Goal: Transaction & Acquisition: Purchase product/service

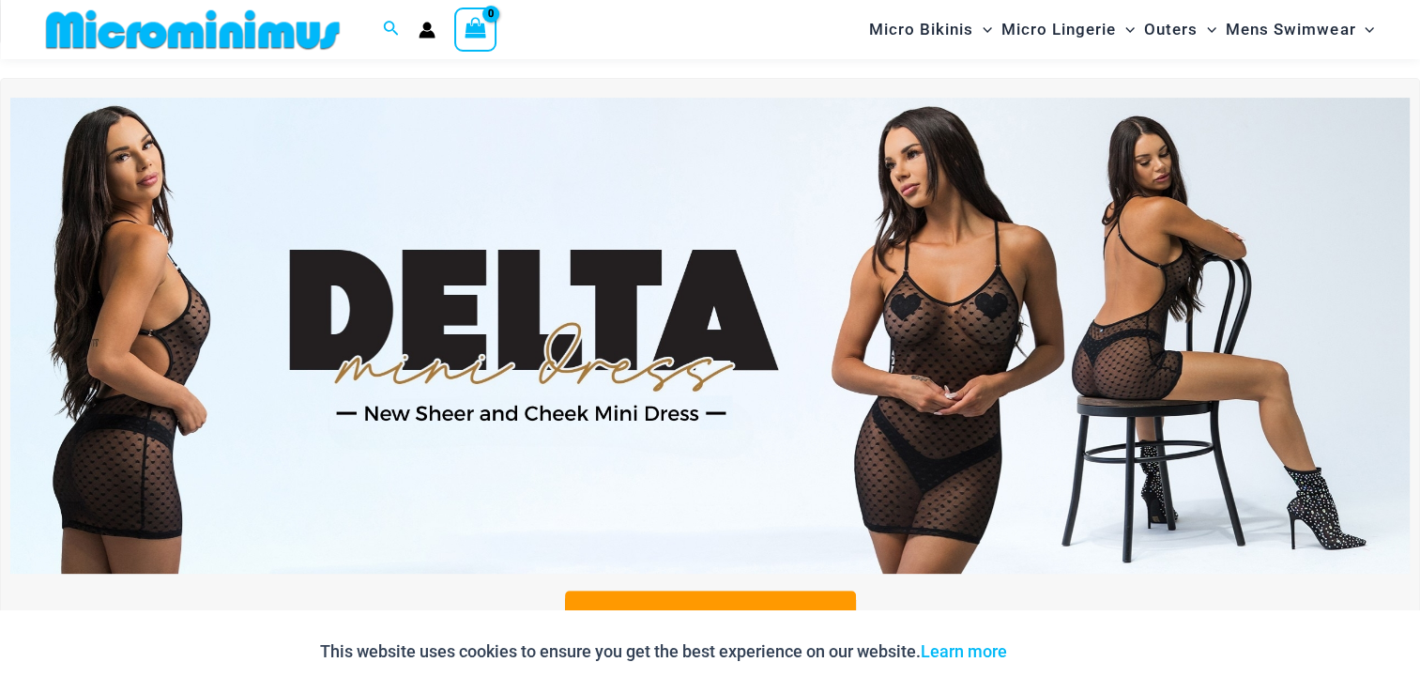
scroll to position [1195, 0]
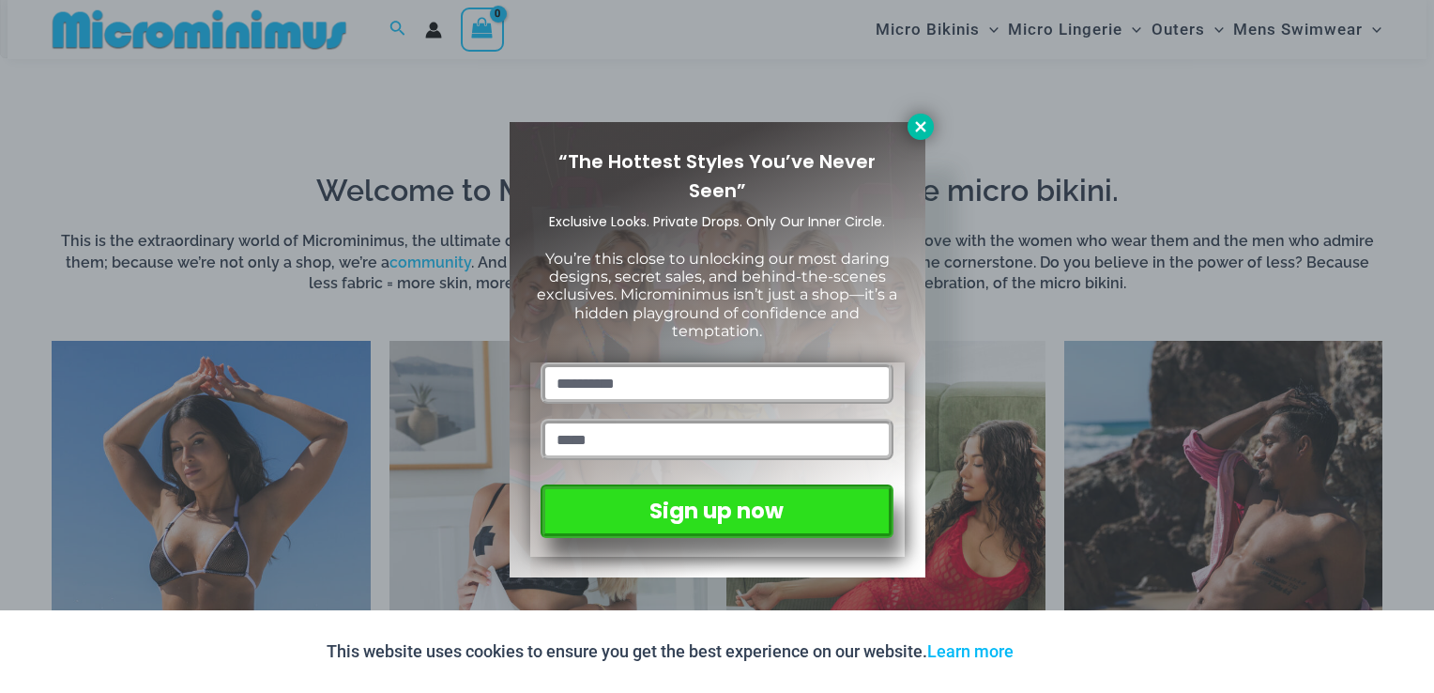
click at [921, 119] on icon at bounding box center [920, 126] width 17 height 17
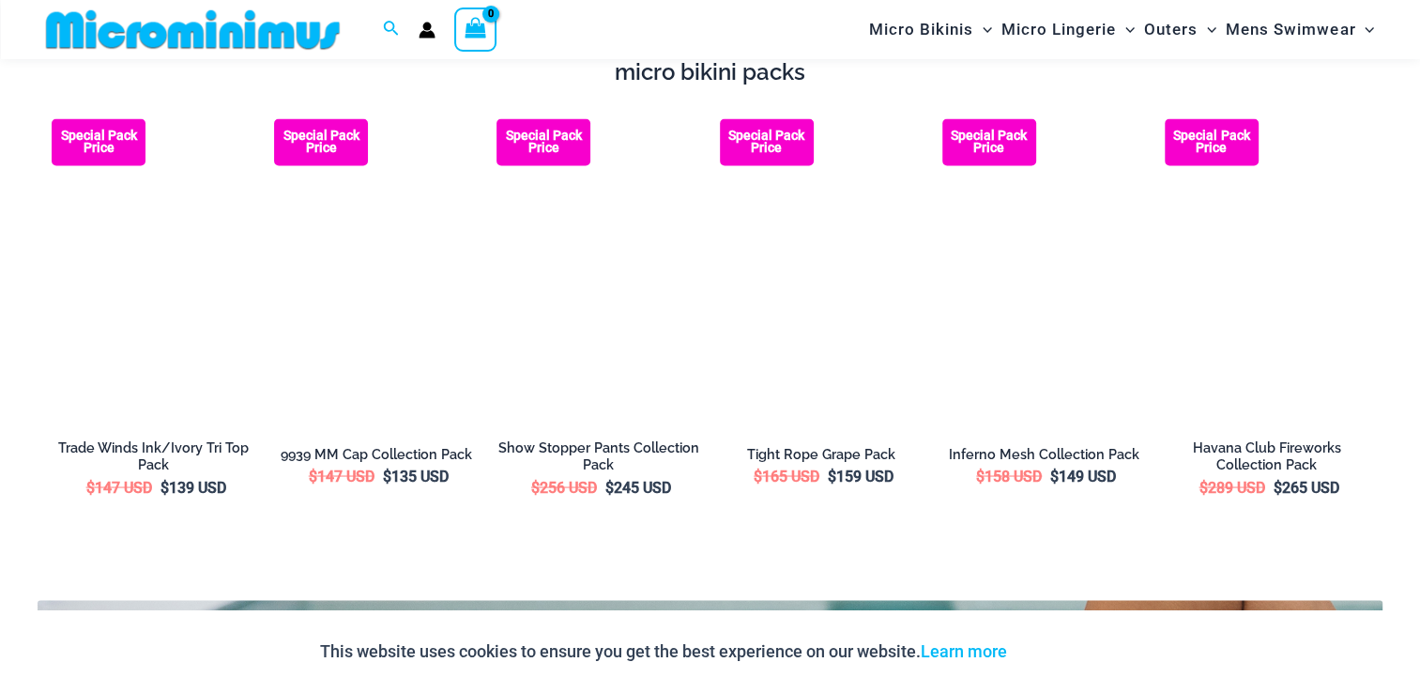
scroll to position [3272, 0]
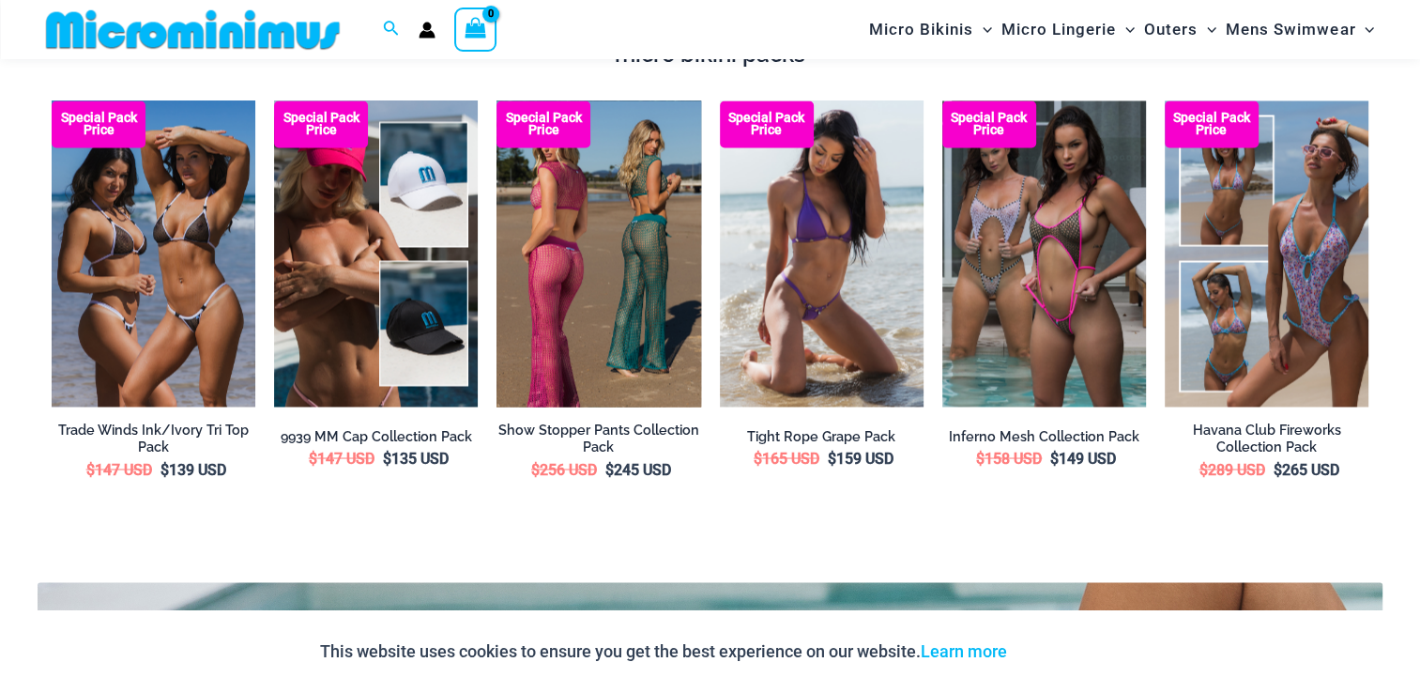
click at [582, 233] on img at bounding box center [599, 253] width 204 height 306
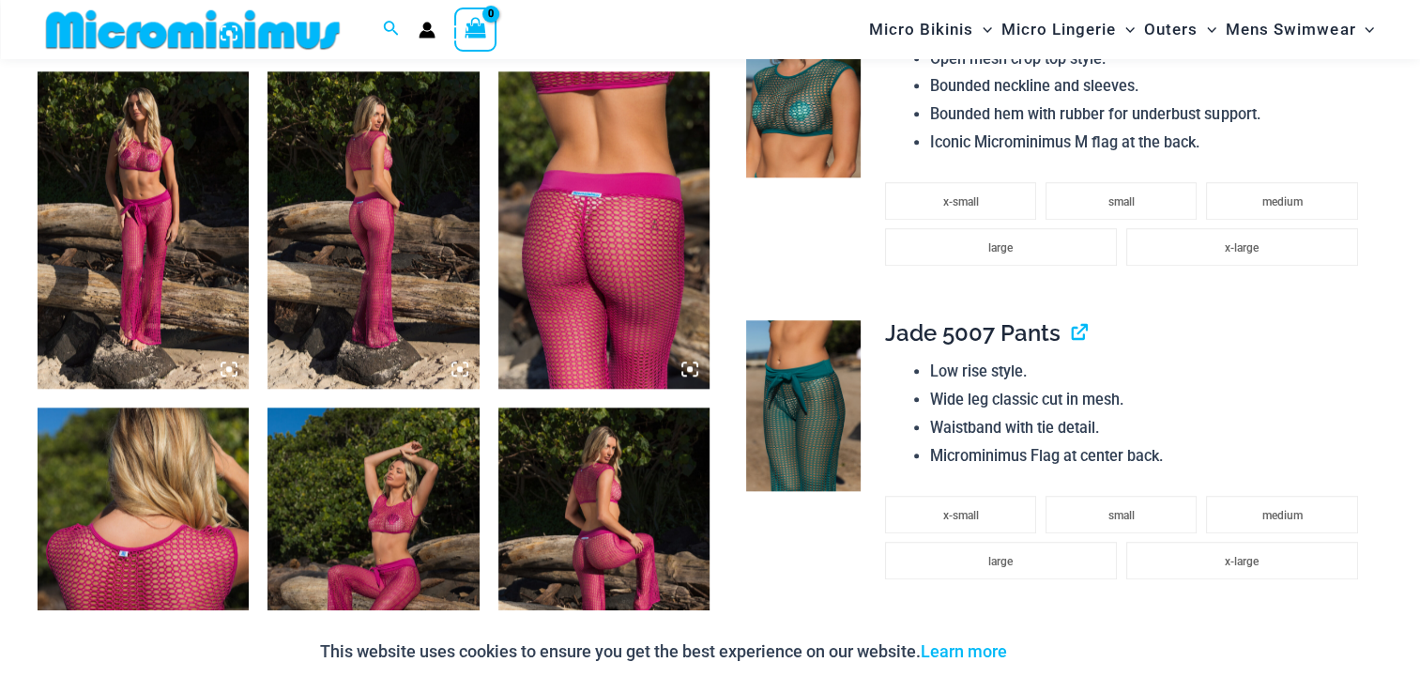
scroll to position [2407, 0]
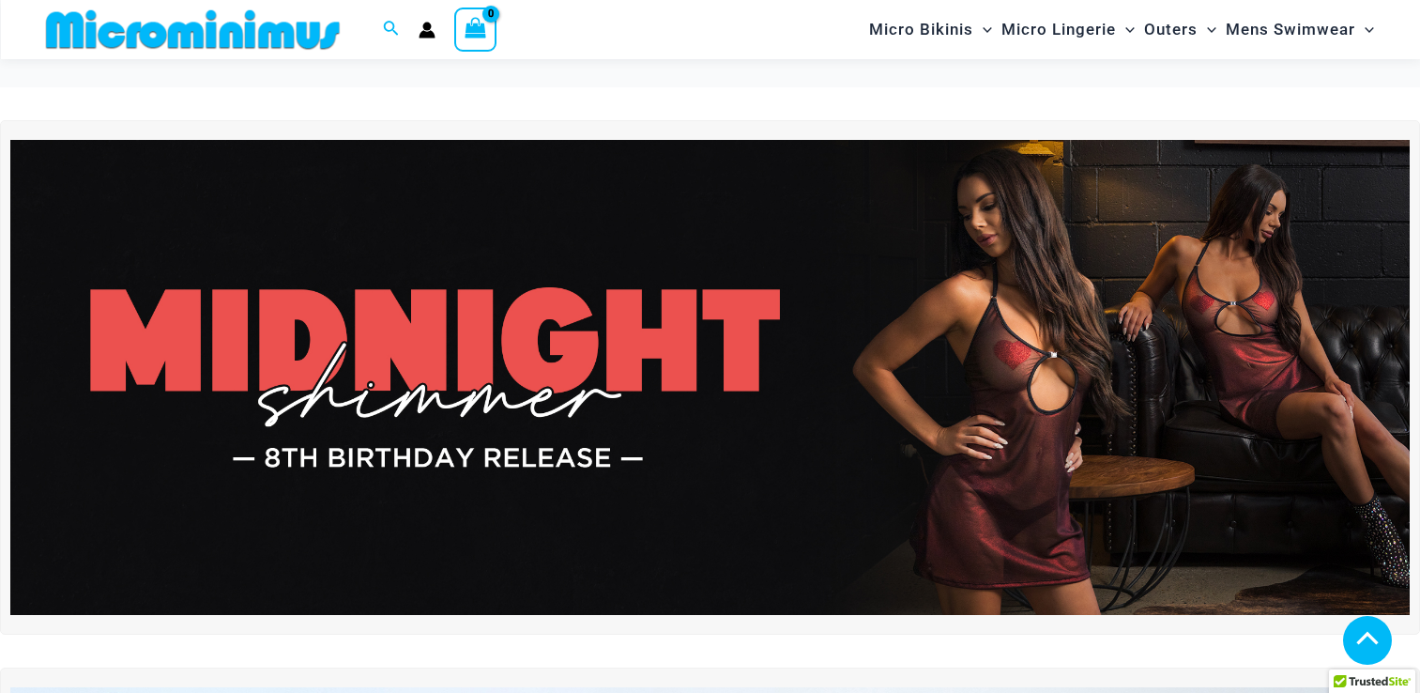
scroll to position [3272, 0]
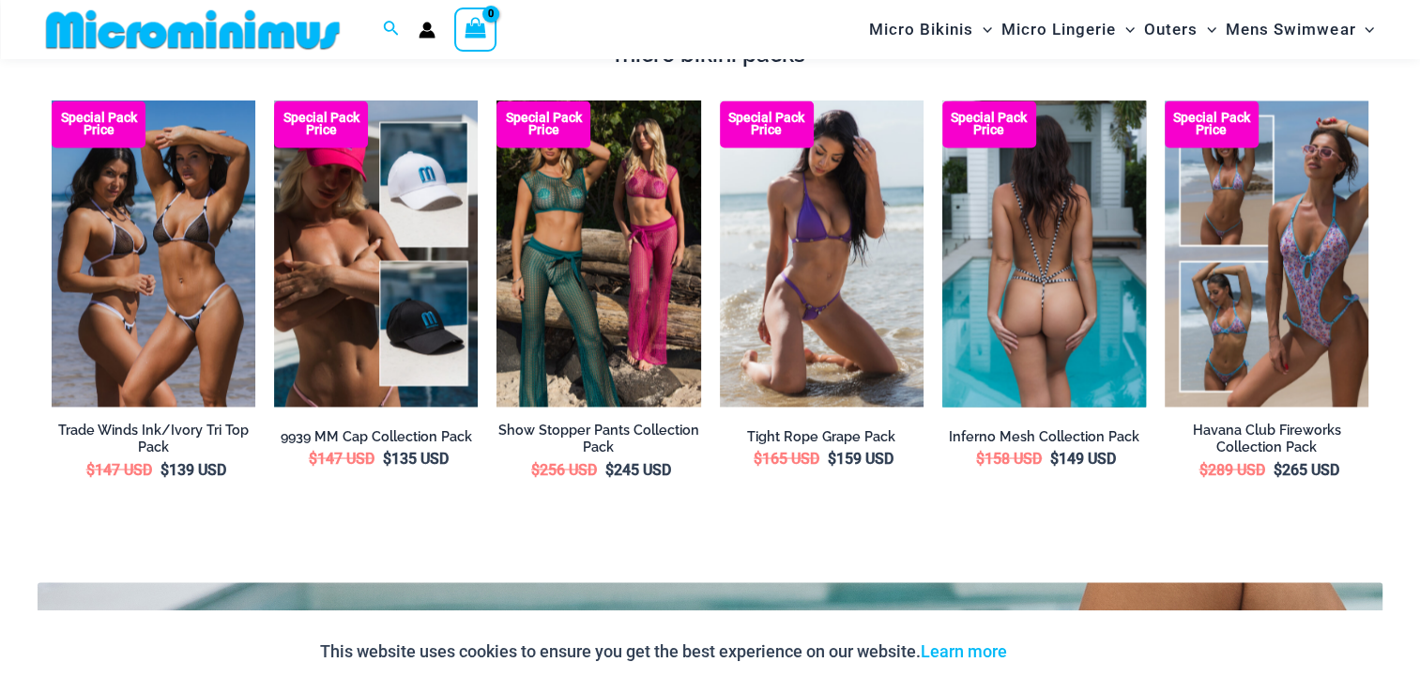
click at [1019, 246] on img at bounding box center [1044, 253] width 204 height 306
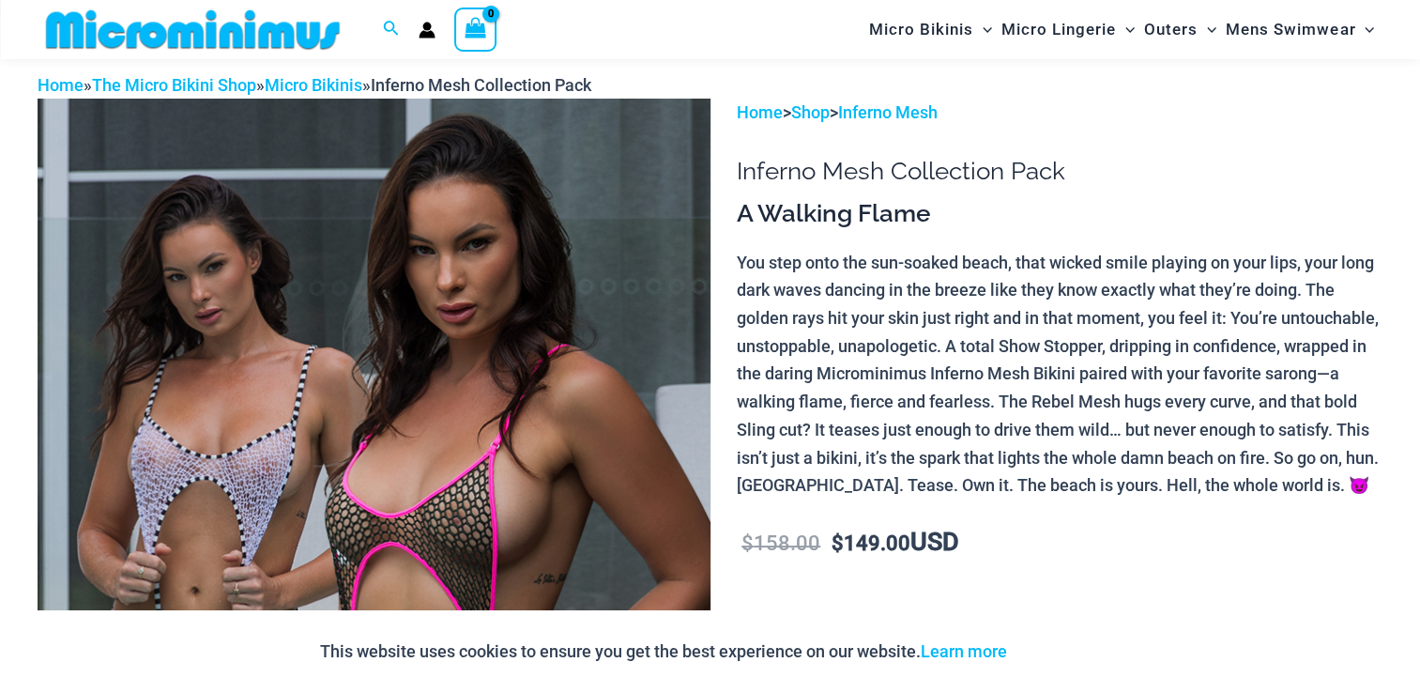
scroll to position [75, 0]
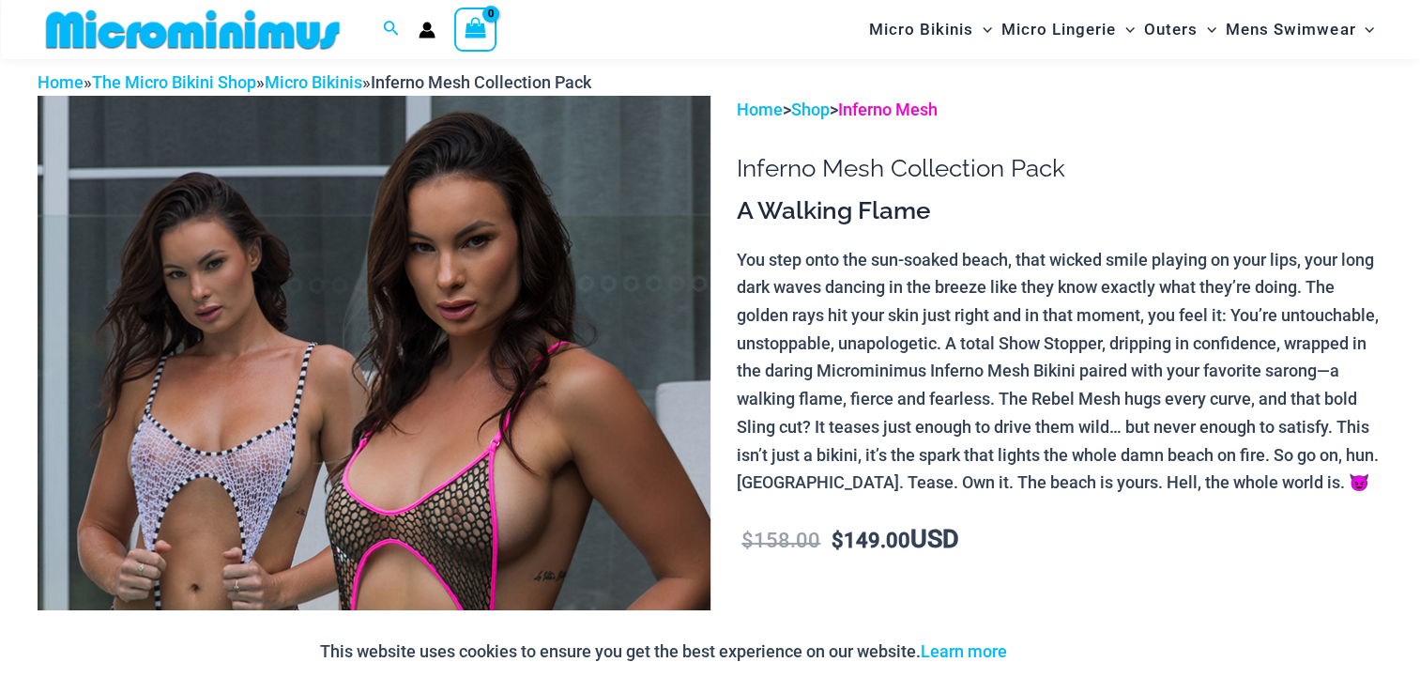
click at [894, 108] on link "Inferno Mesh" at bounding box center [887, 109] width 99 height 20
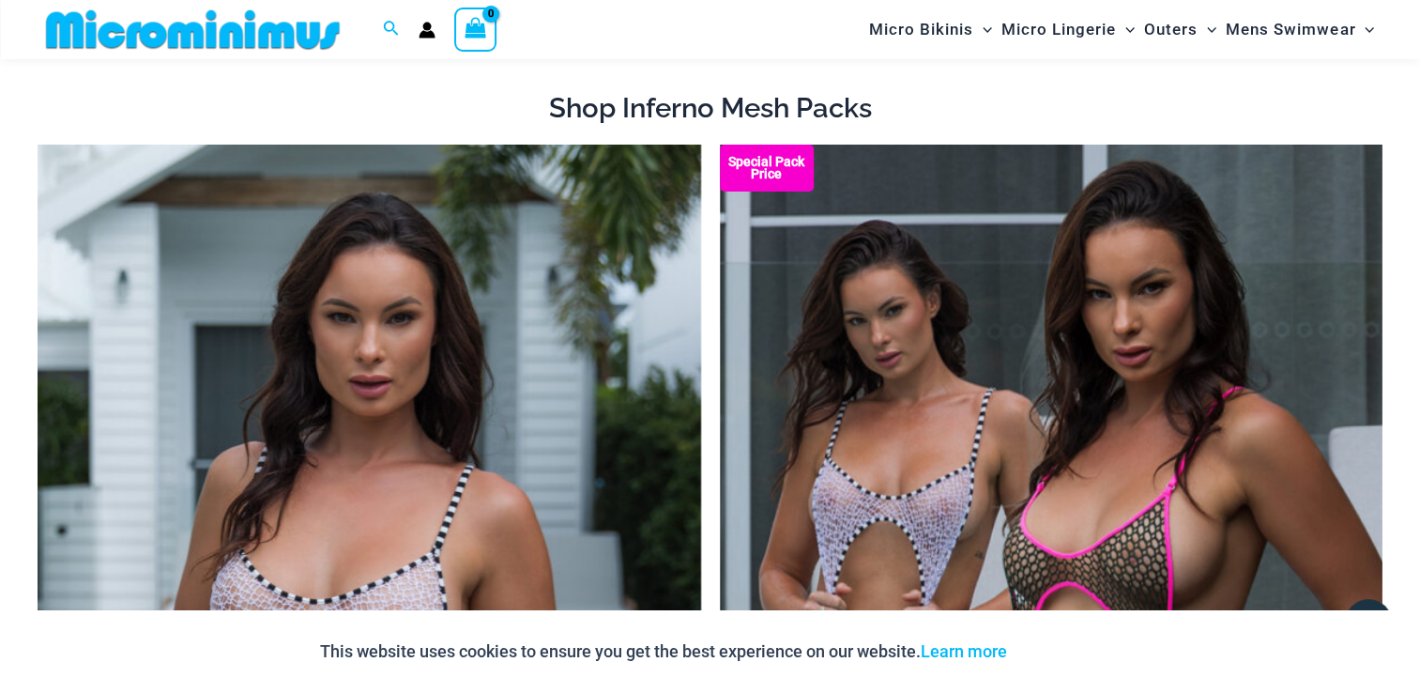
scroll to position [95, 0]
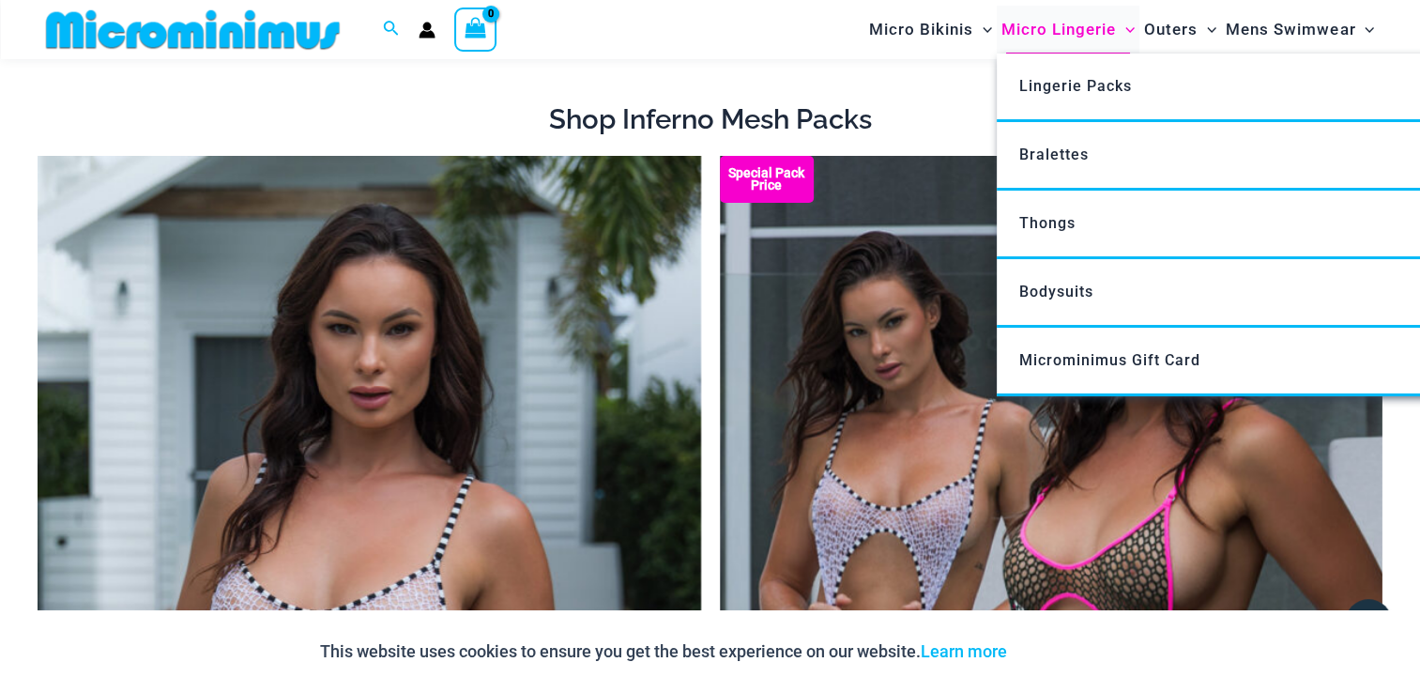
click at [1028, 28] on span "Micro Lingerie" at bounding box center [1059, 30] width 115 height 48
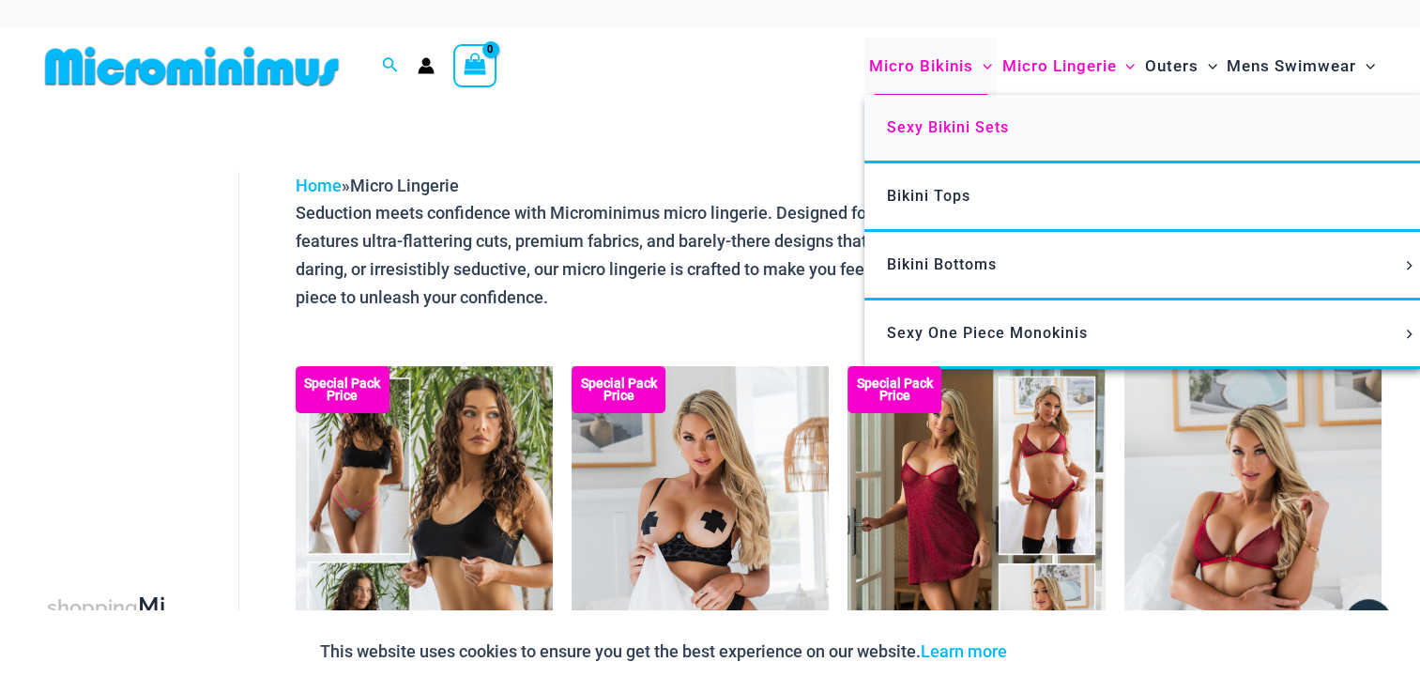
click at [924, 127] on span "Sexy Bikini Sets" at bounding box center [948, 127] width 122 height 18
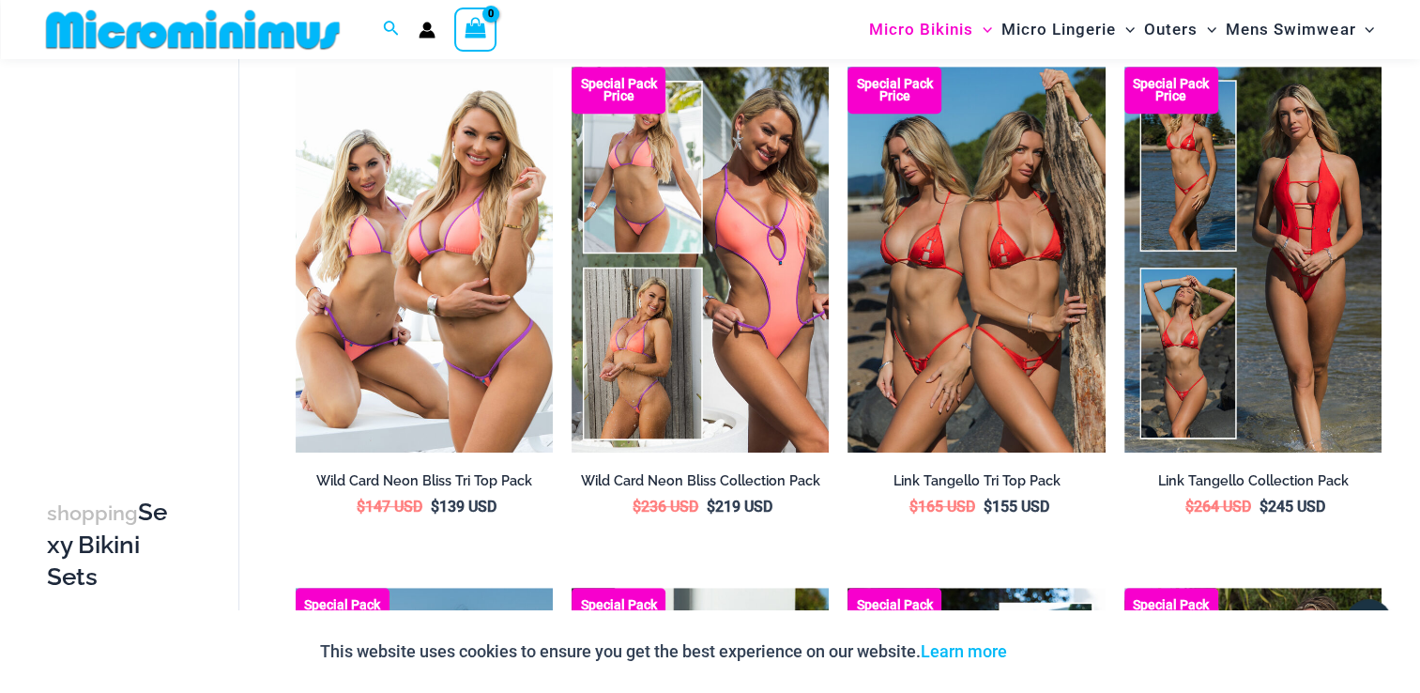
scroll to position [1801, 0]
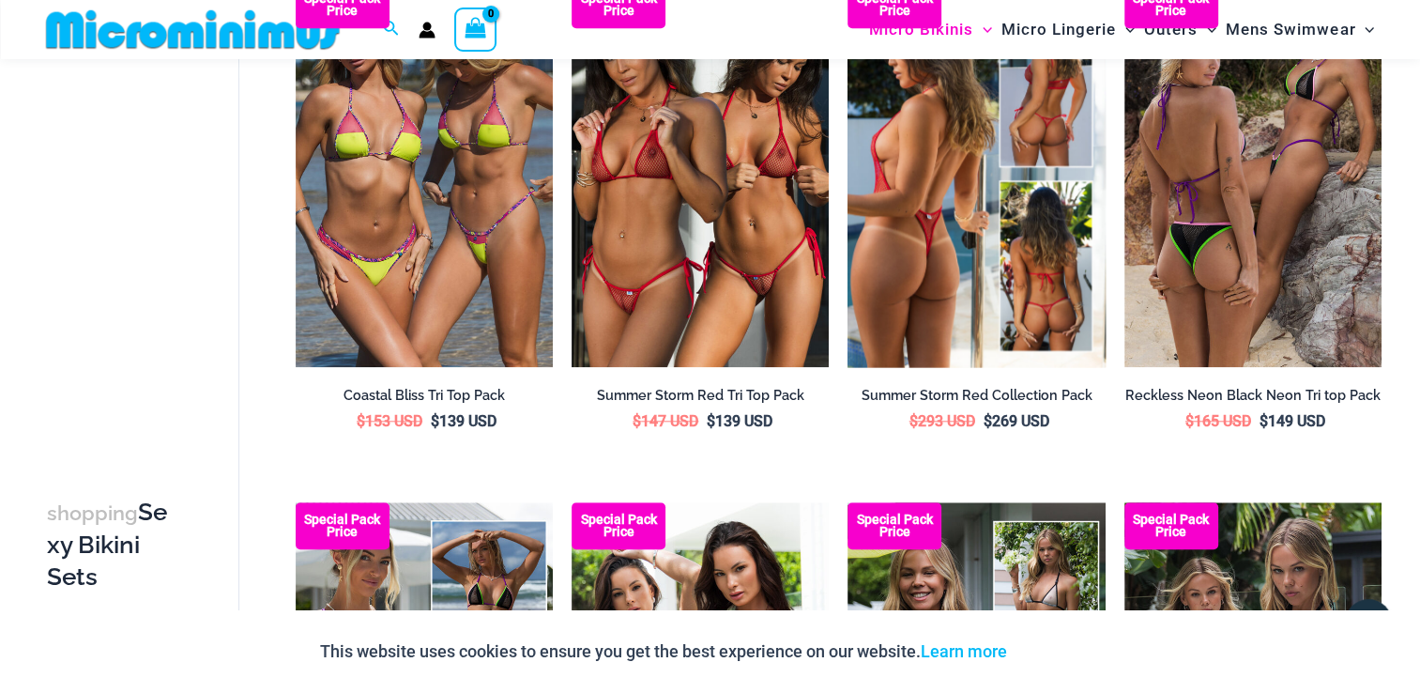
click at [986, 231] on img at bounding box center [976, 174] width 257 height 386
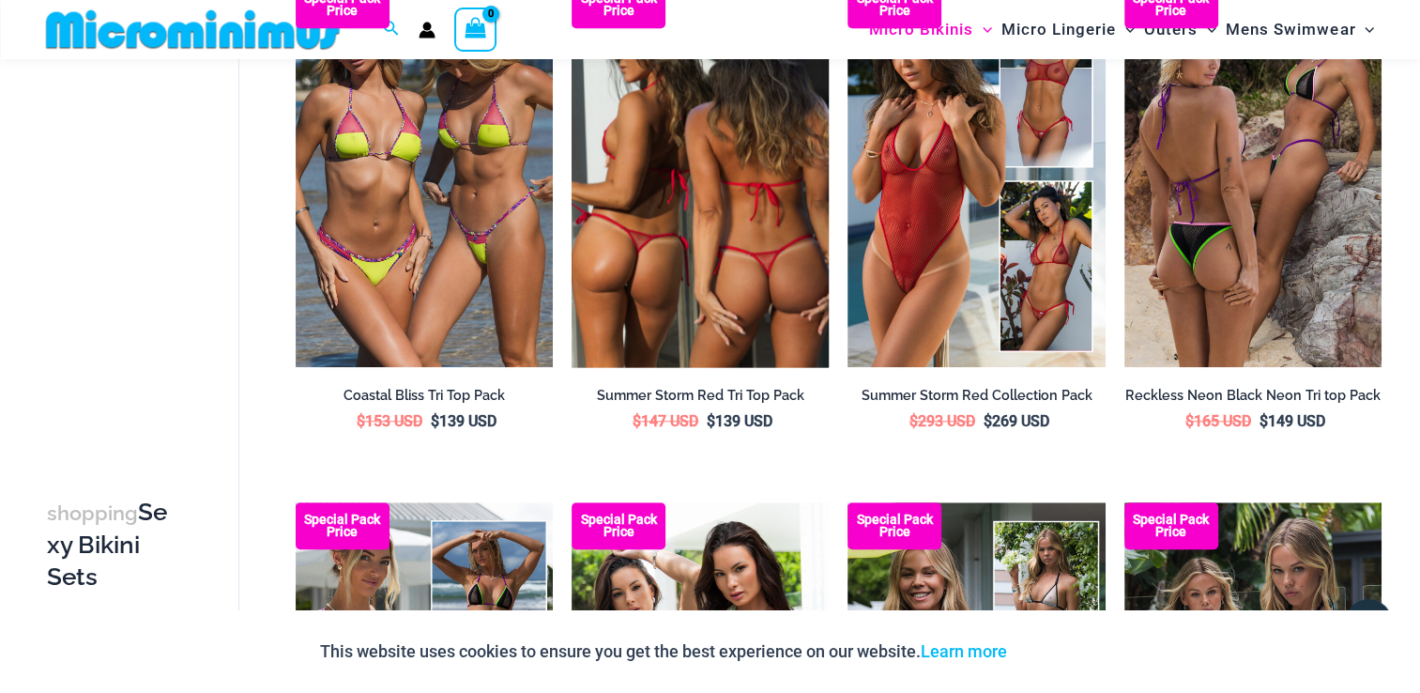
click at [706, 245] on img at bounding box center [700, 174] width 257 height 386
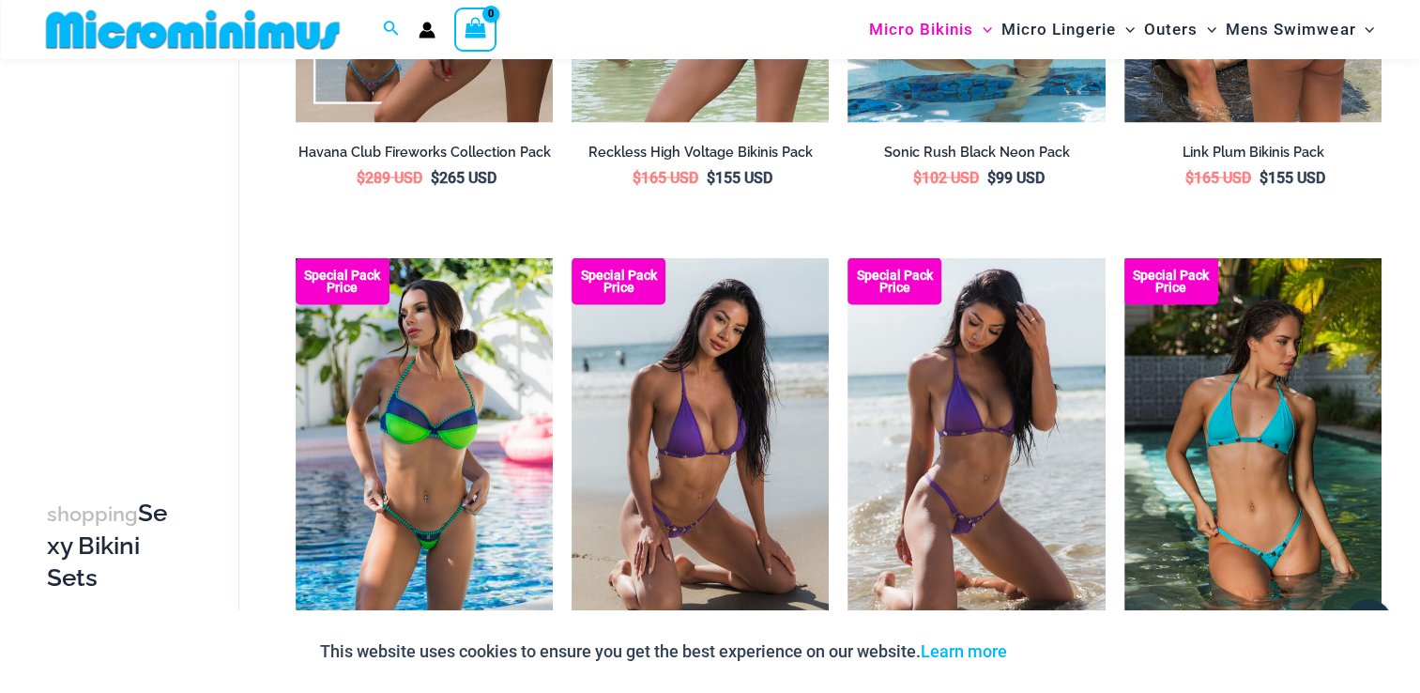
scroll to position [4225, 0]
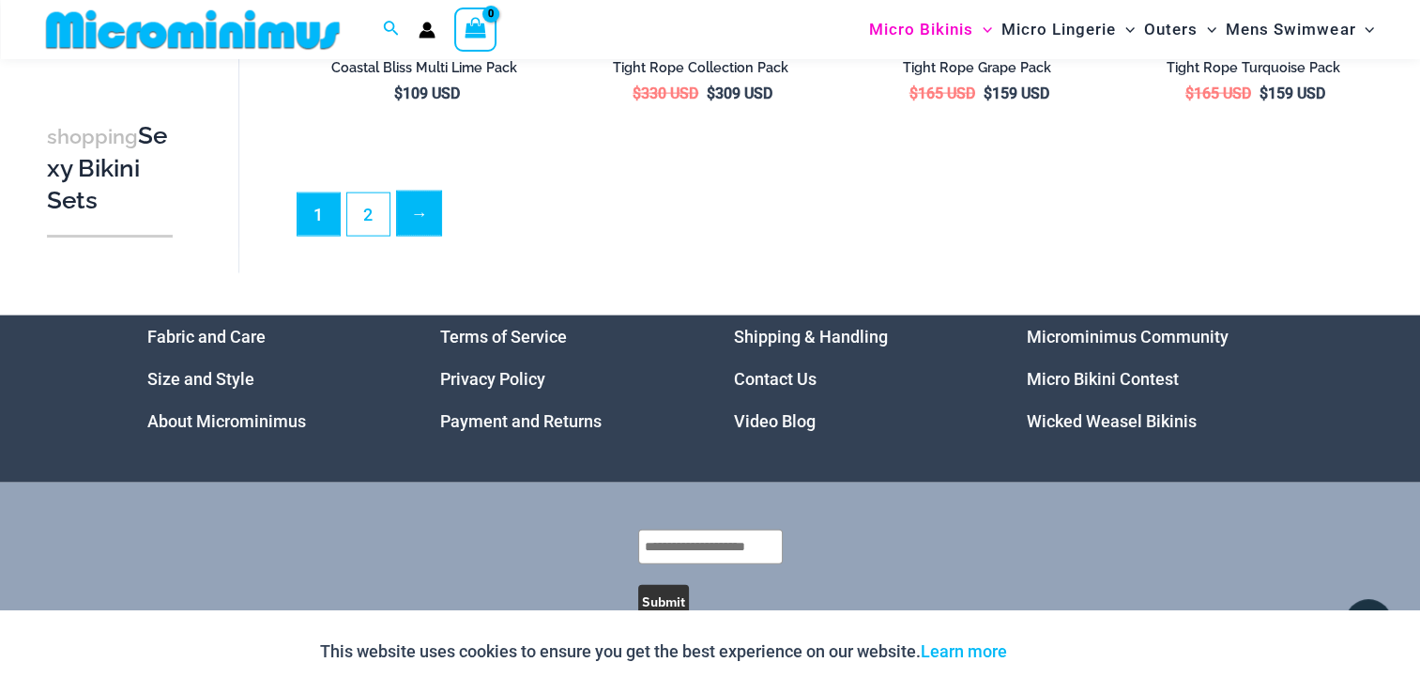
click at [417, 209] on link "→" at bounding box center [419, 213] width 44 height 44
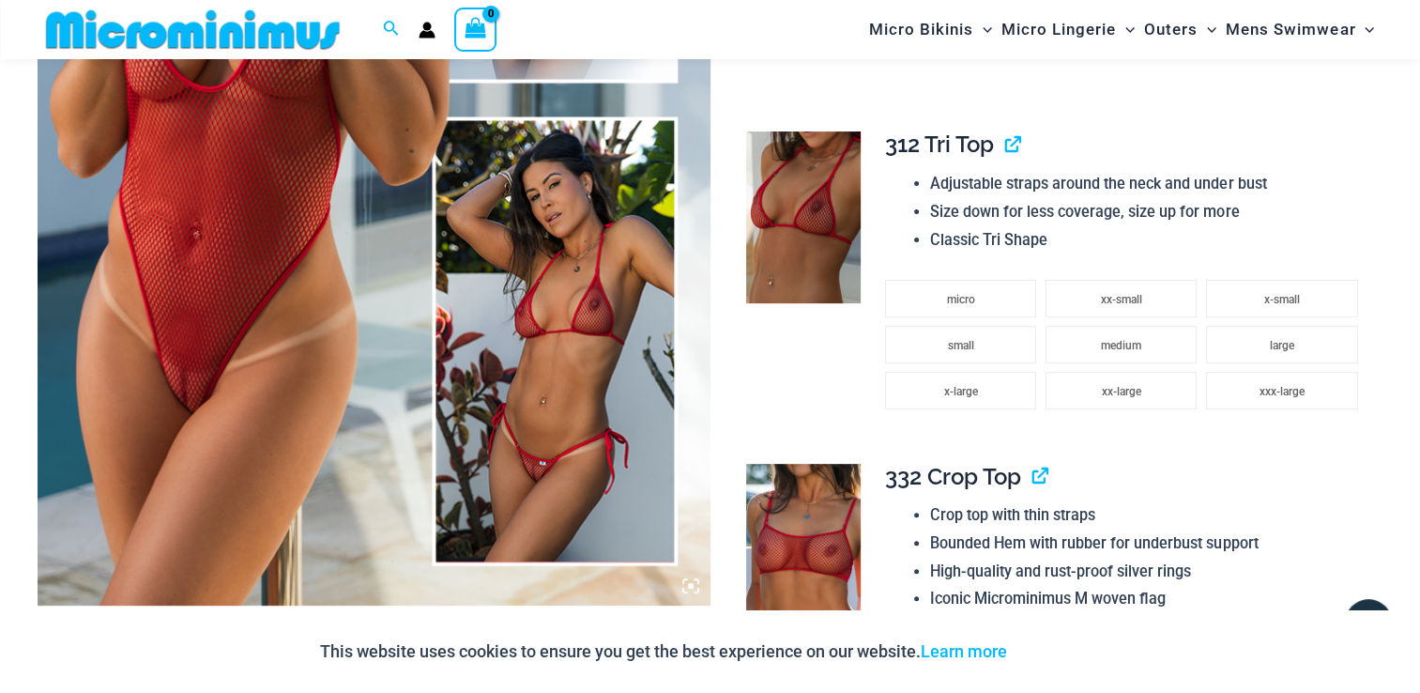
scroll to position [556, 0]
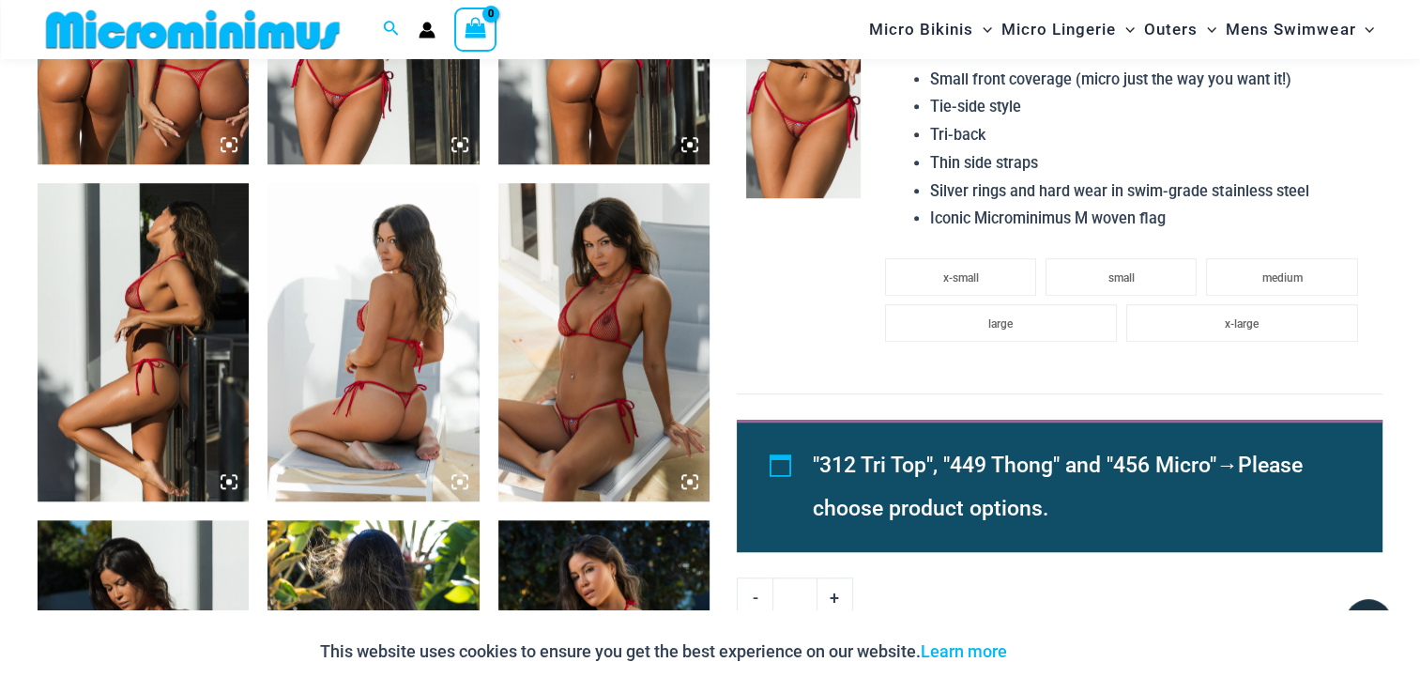
scroll to position [1414, 0]
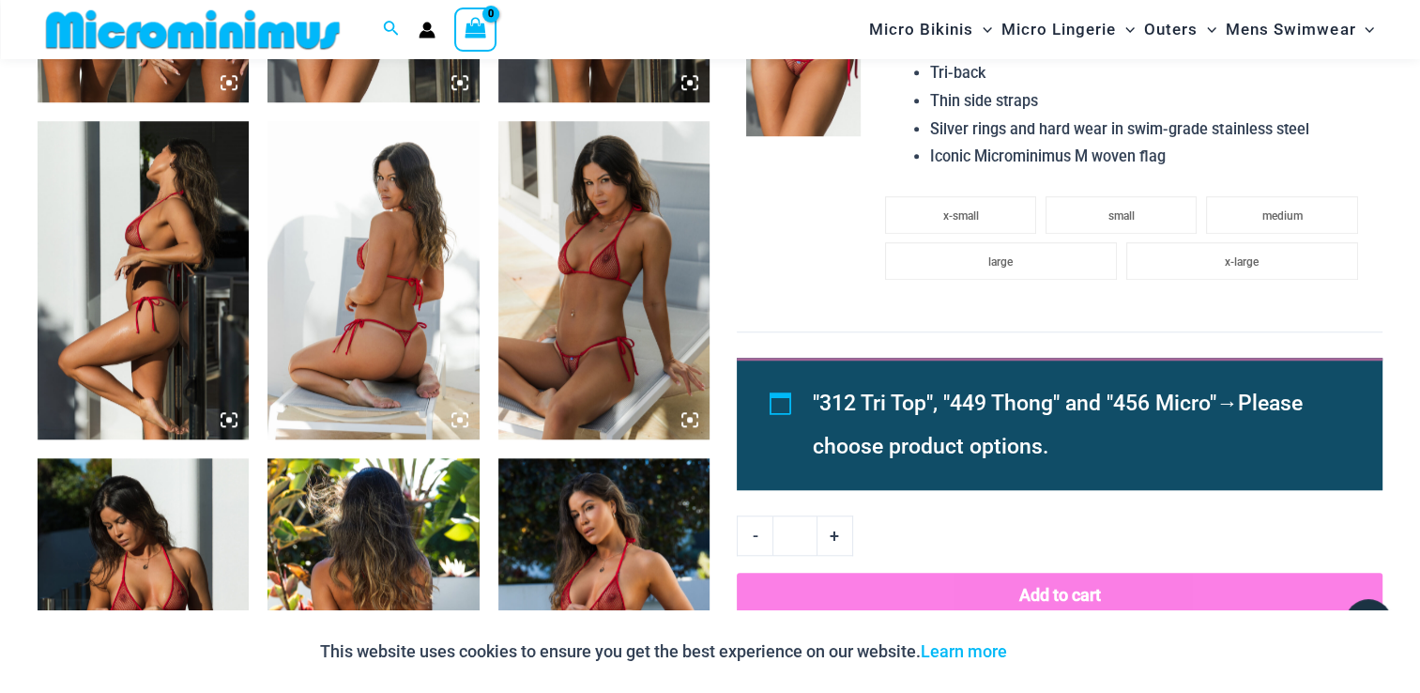
click at [605, 336] on img at bounding box center [603, 279] width 211 height 317
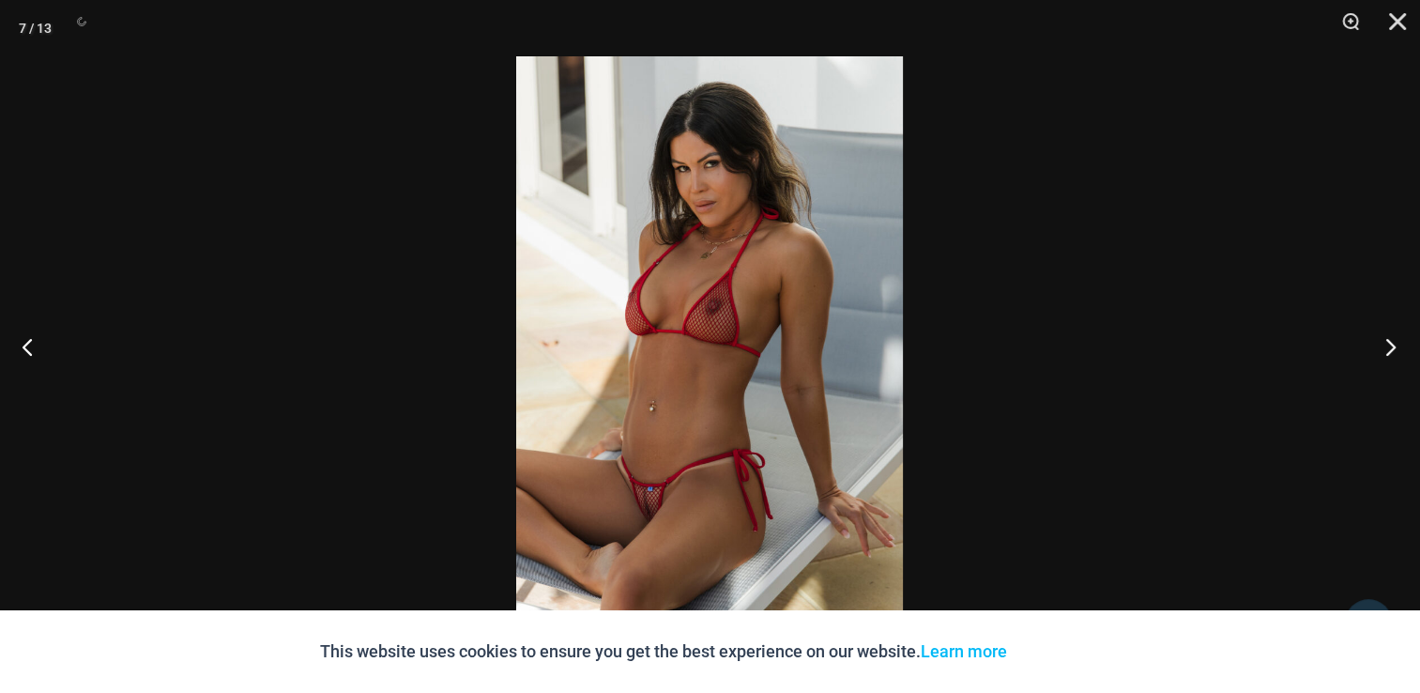
click at [1393, 356] on button "Next" at bounding box center [1385, 346] width 70 height 94
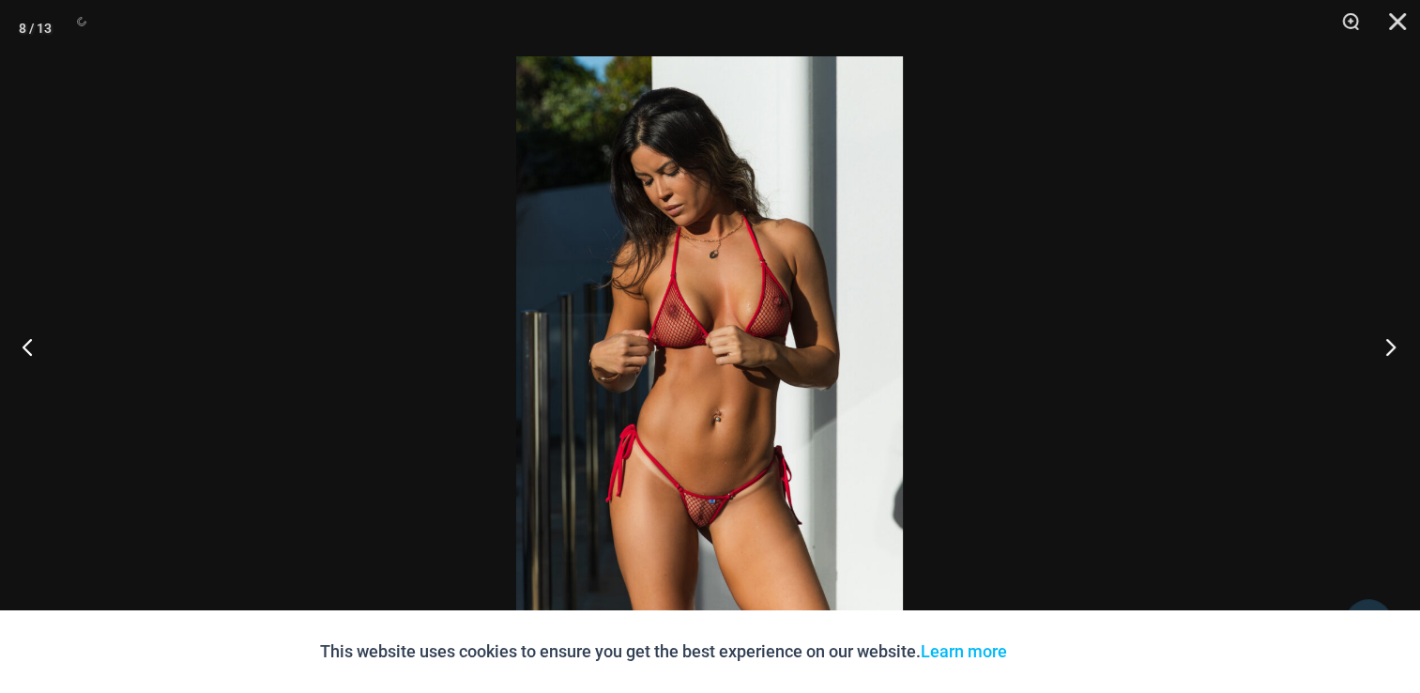
click at [1393, 337] on button "Next" at bounding box center [1385, 346] width 70 height 94
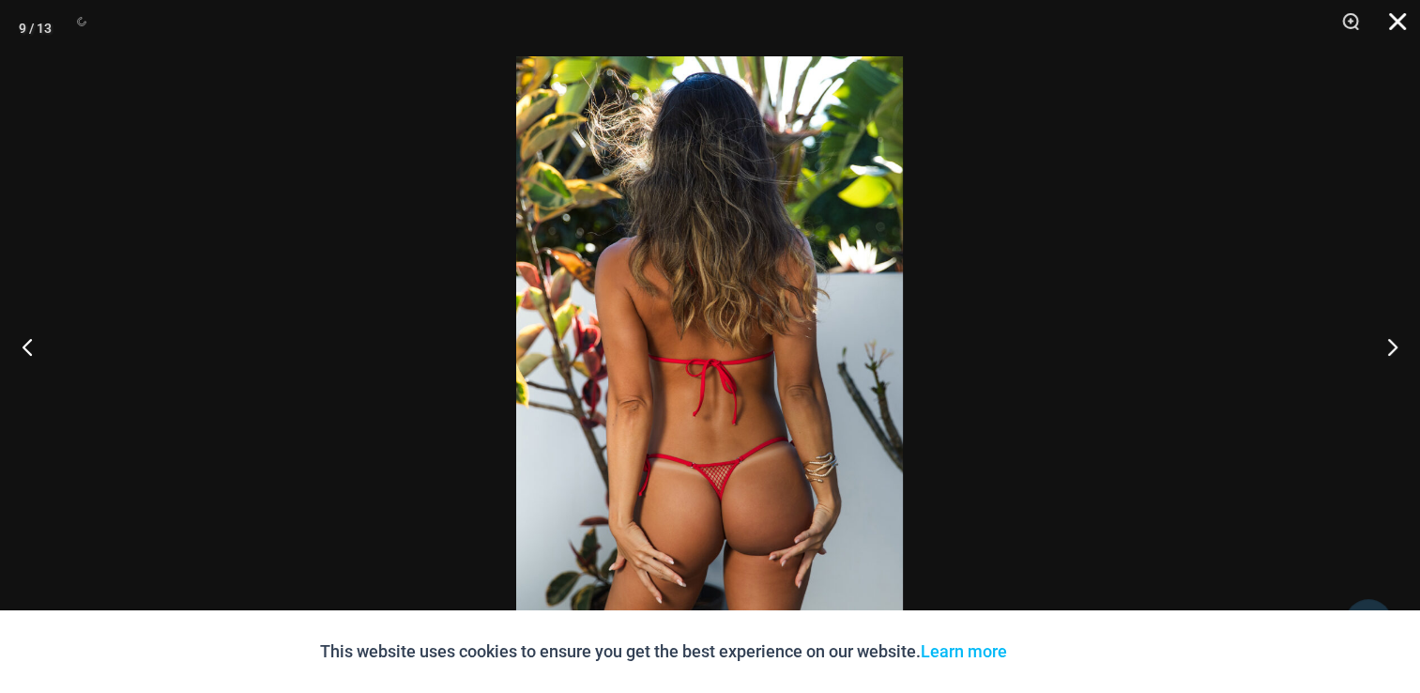
click at [1399, 25] on button "Close" at bounding box center [1391, 28] width 47 height 56
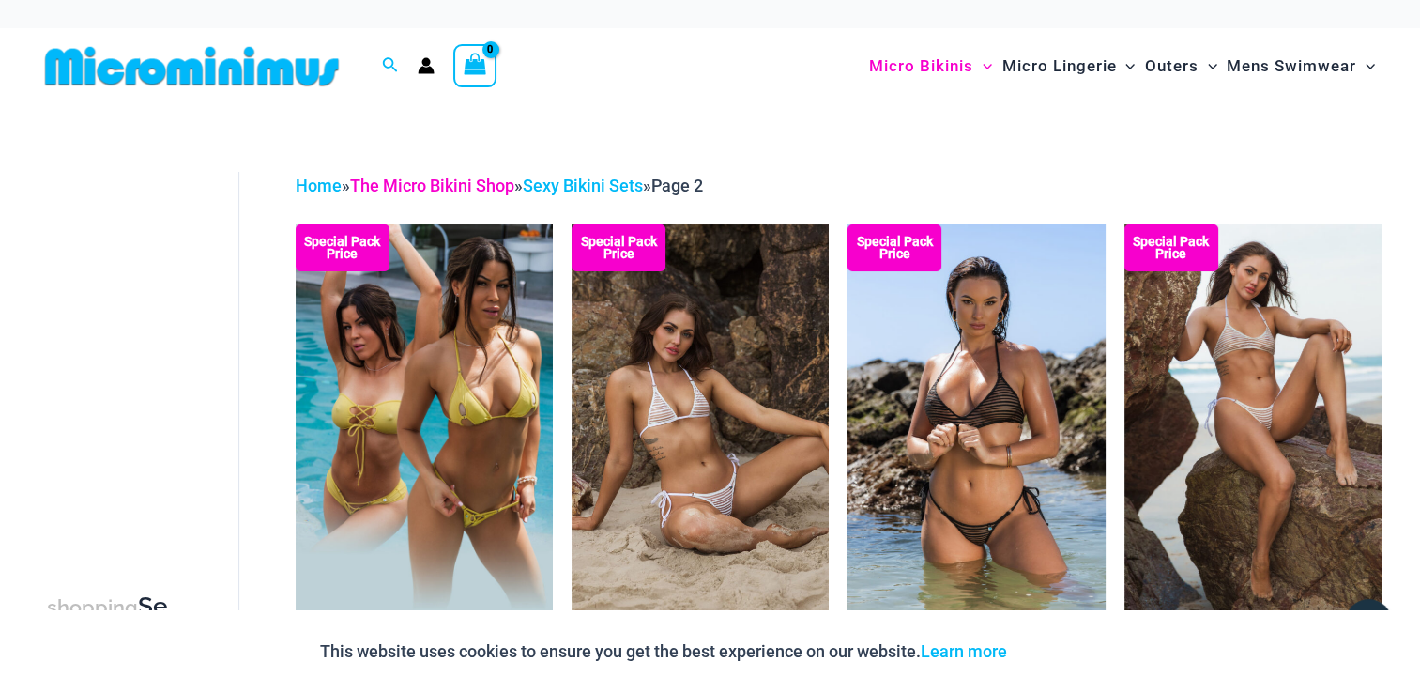
click at [458, 190] on link "The Micro Bikini Shop" at bounding box center [432, 186] width 164 height 20
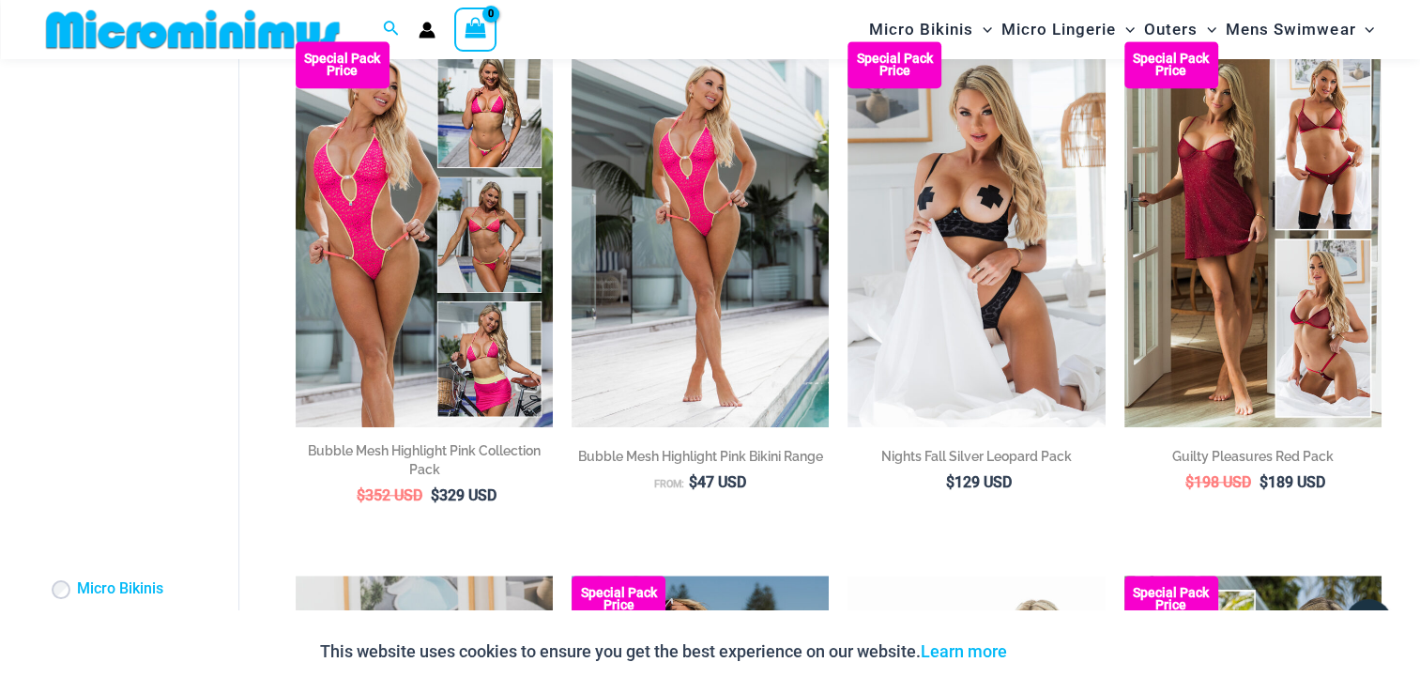
scroll to position [2407, 0]
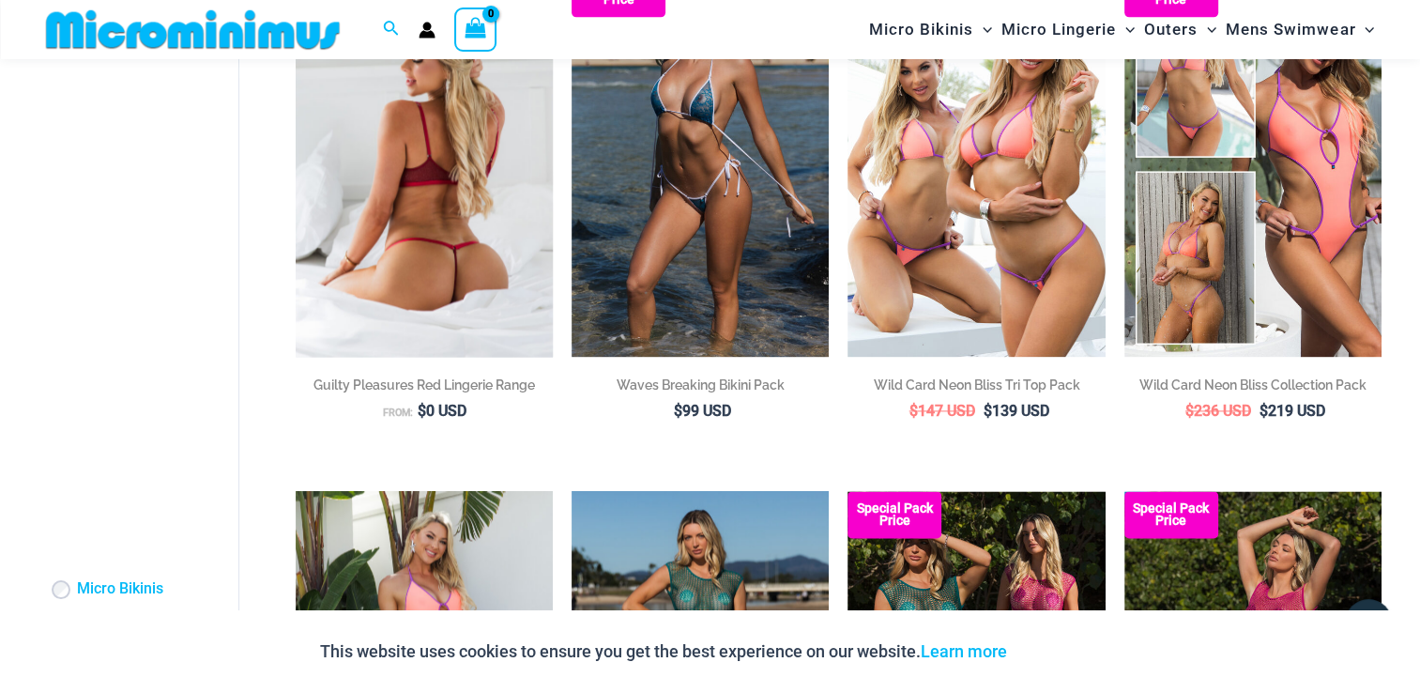
click at [451, 265] on img at bounding box center [424, 163] width 257 height 386
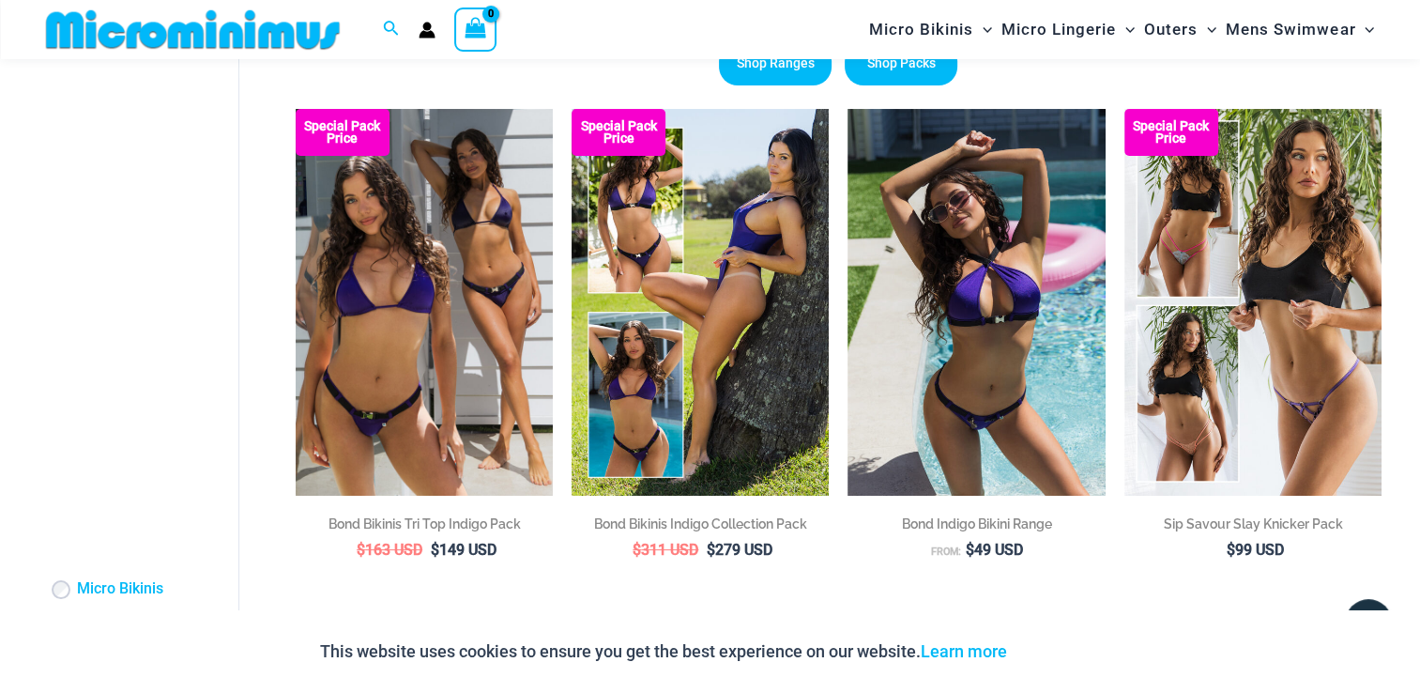
scroll to position [0, 0]
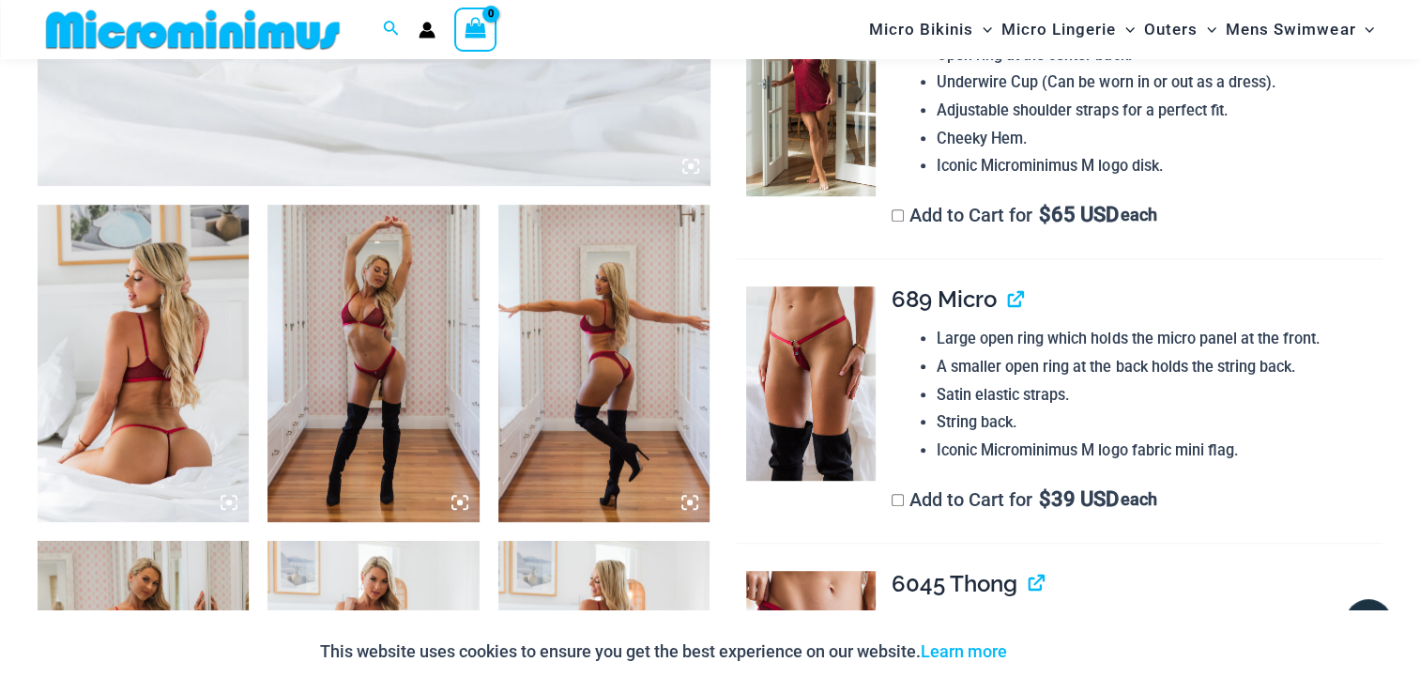
scroll to position [1001, 0]
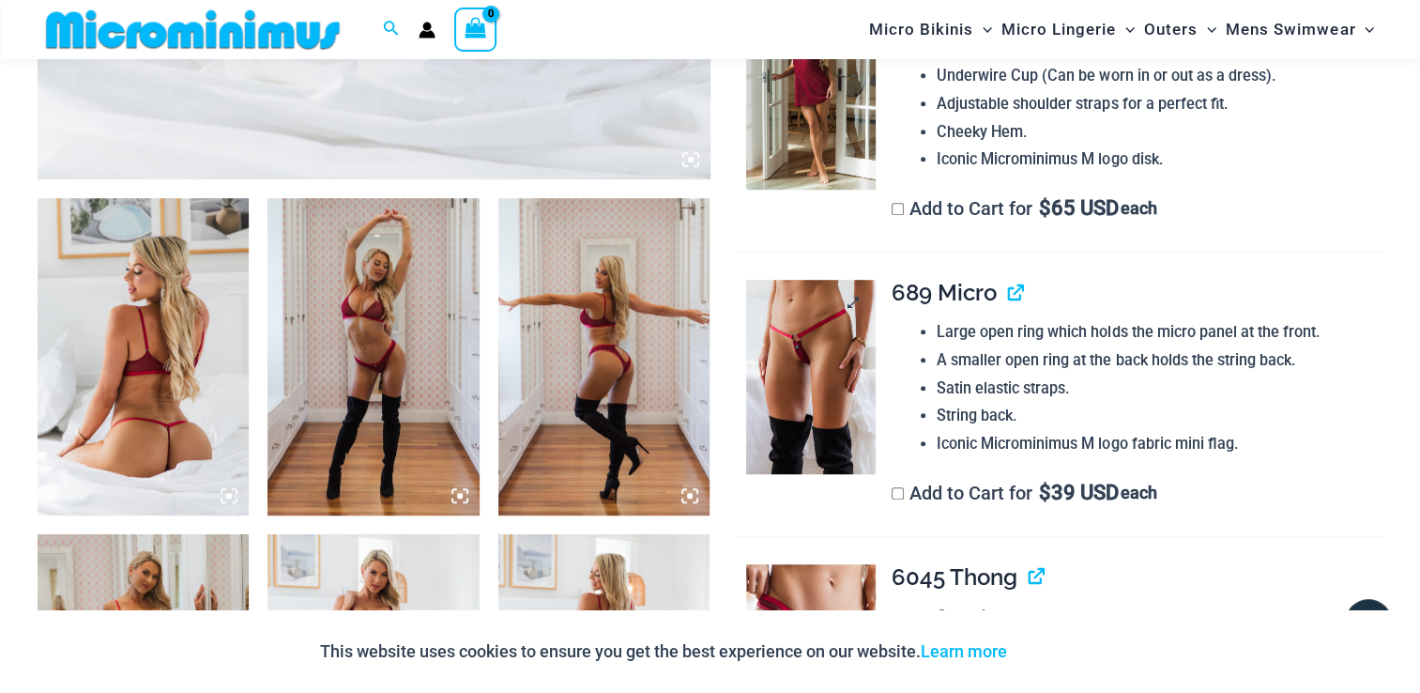
click at [845, 367] on img at bounding box center [811, 376] width 130 height 193
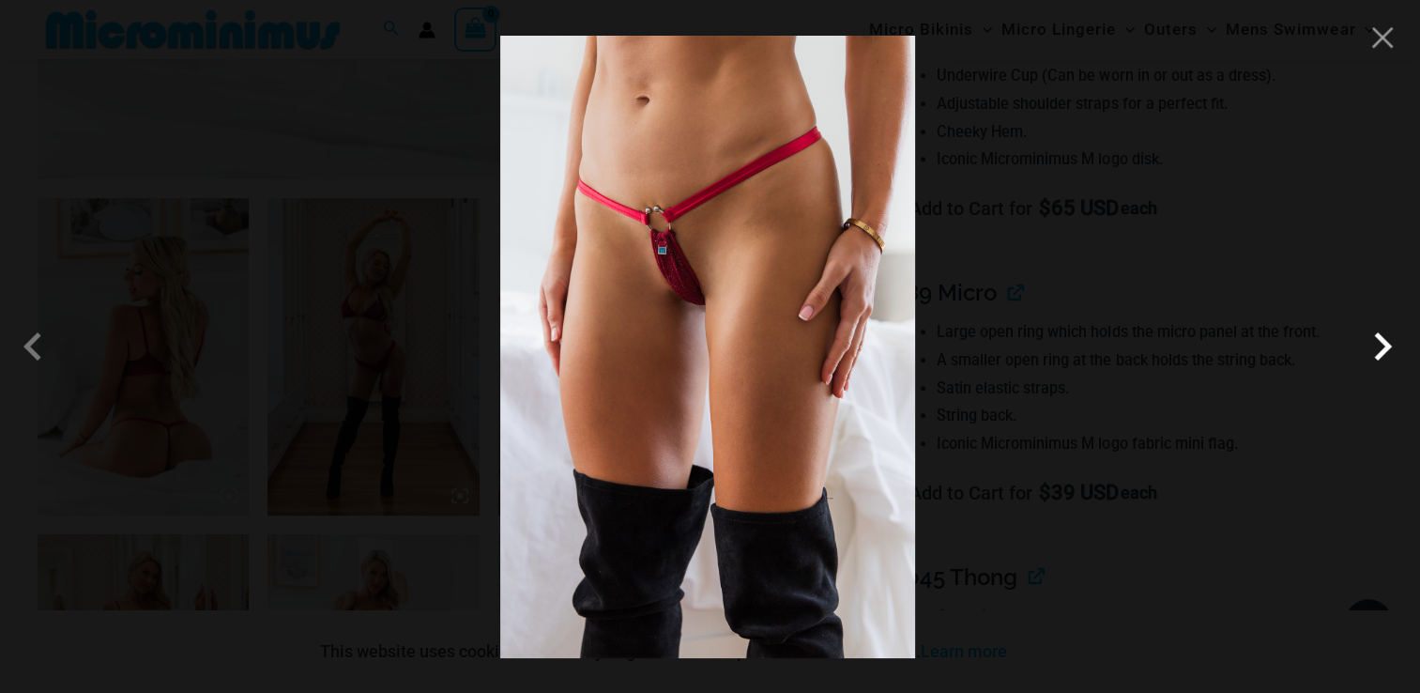
click at [1383, 359] on span at bounding box center [1382, 346] width 56 height 56
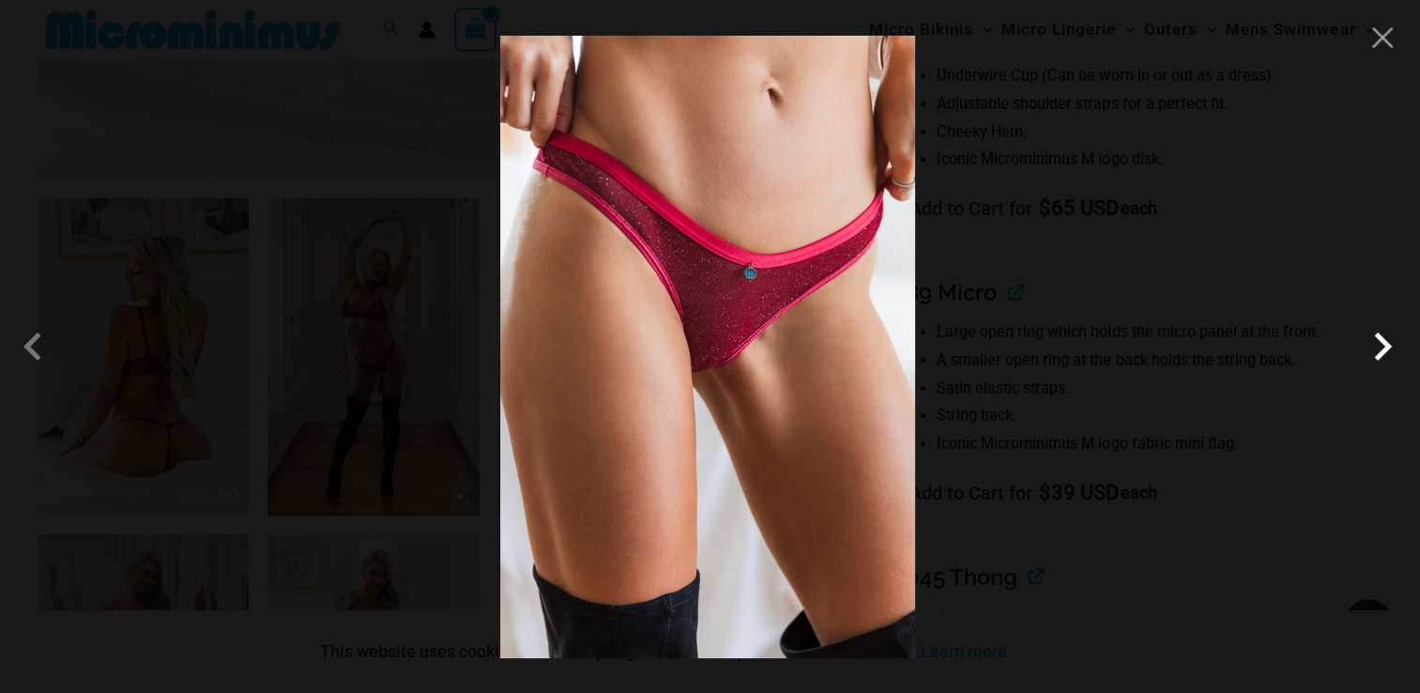
click at [1383, 359] on span at bounding box center [1382, 346] width 56 height 56
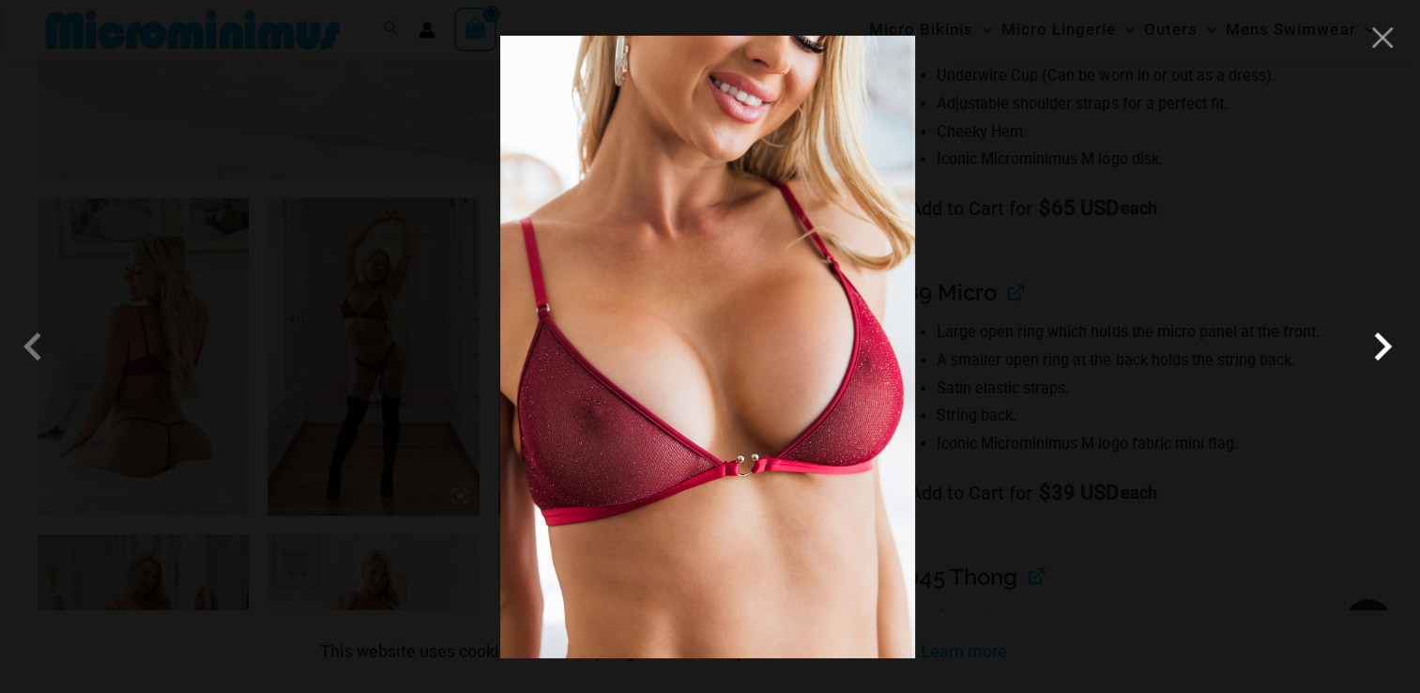
click at [1383, 359] on span at bounding box center [1382, 346] width 56 height 56
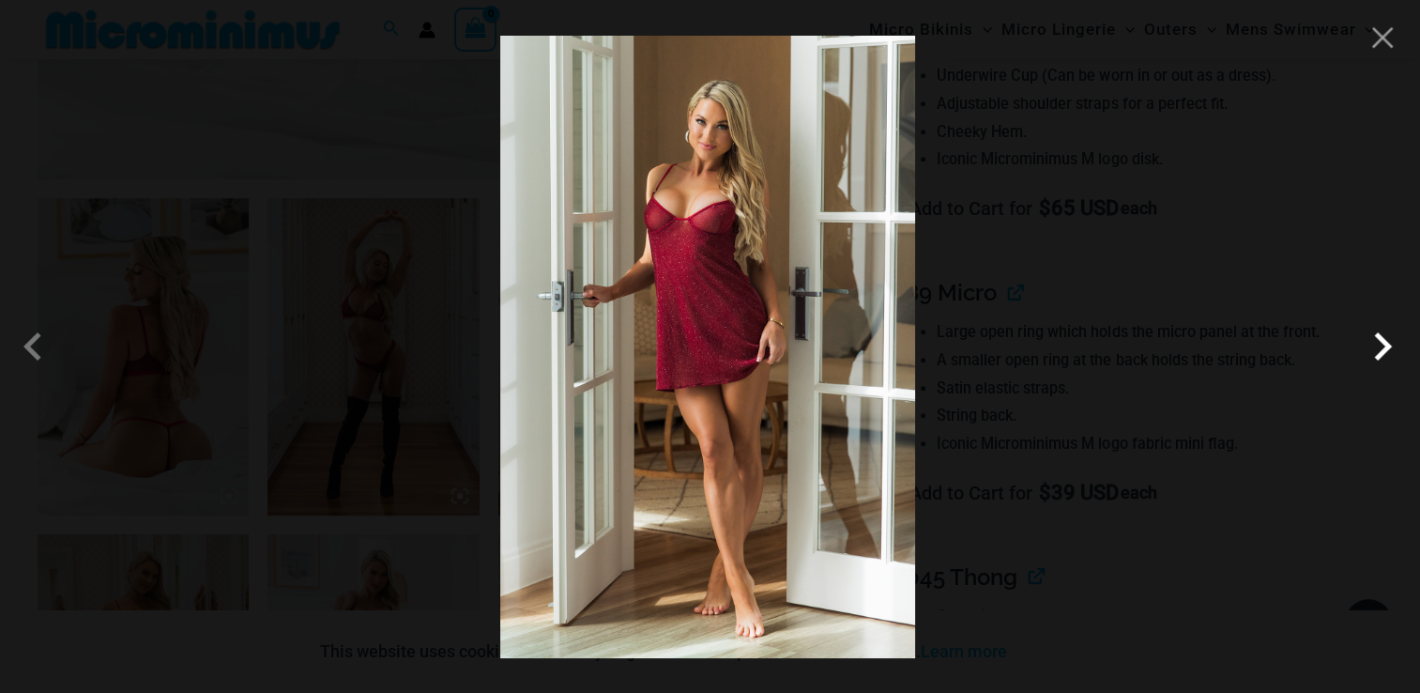
click at [1381, 347] on span at bounding box center [1382, 346] width 56 height 56
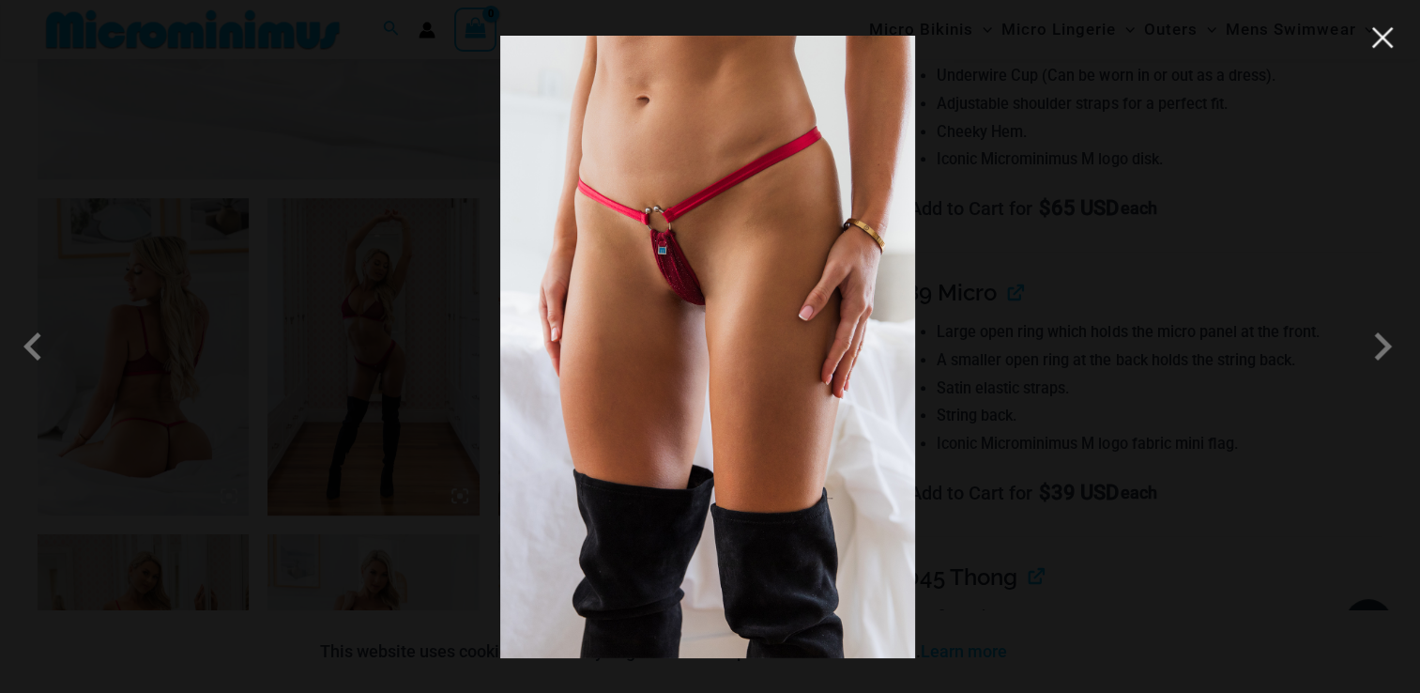
click at [1389, 49] on button "Close" at bounding box center [1382, 37] width 28 height 28
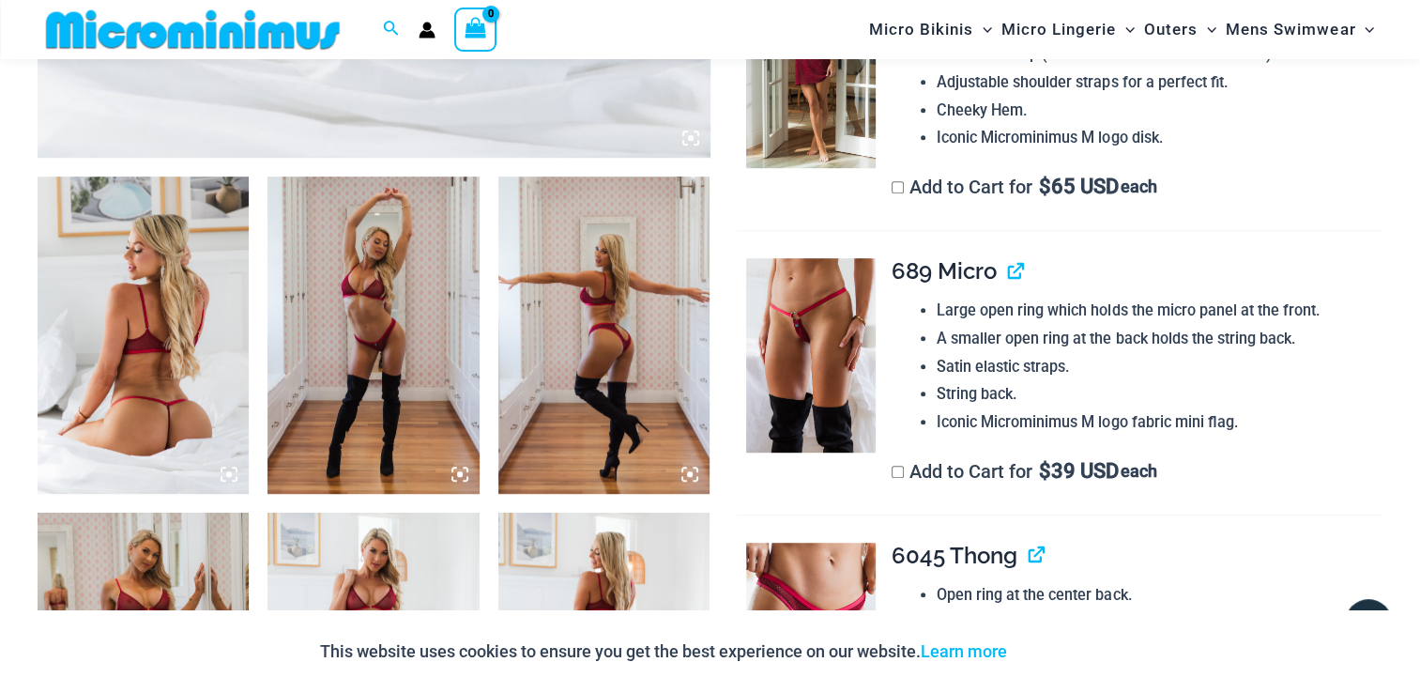
scroll to position [1038, 0]
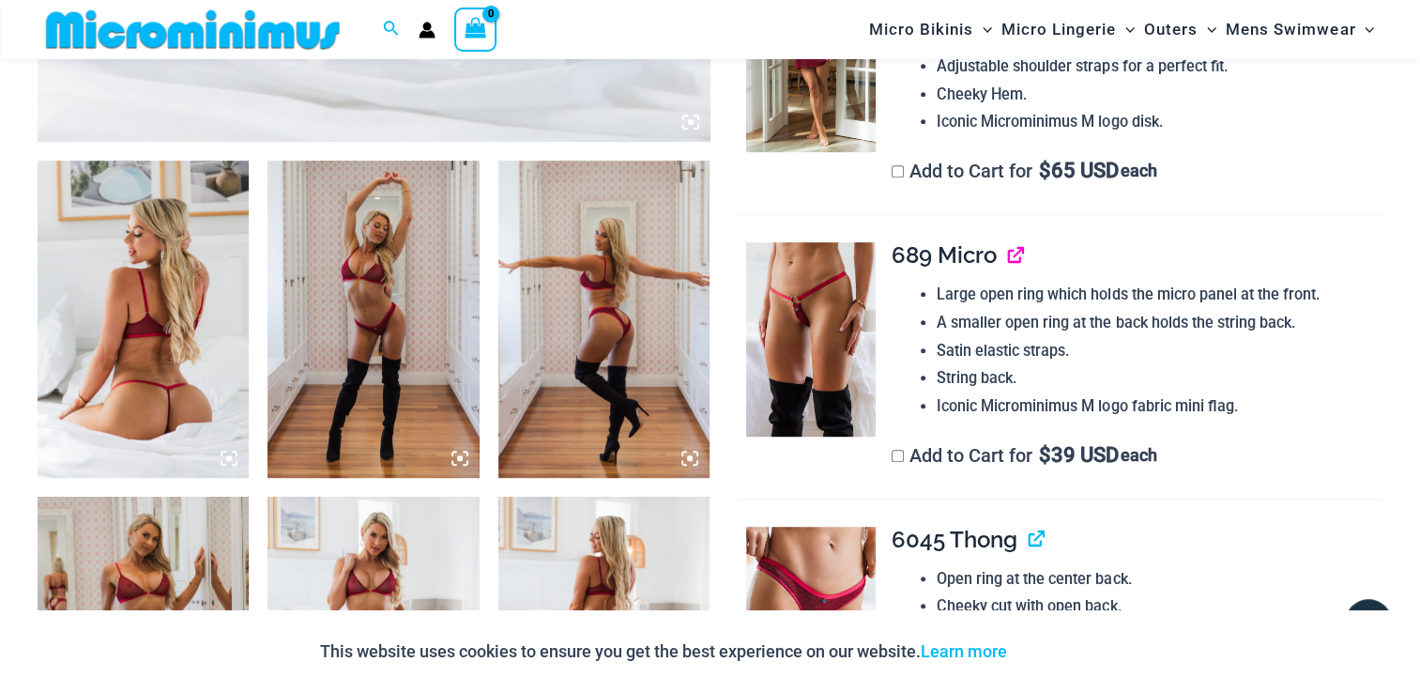
click at [1008, 250] on link "View product" at bounding box center [1008, 254] width 0 height 27
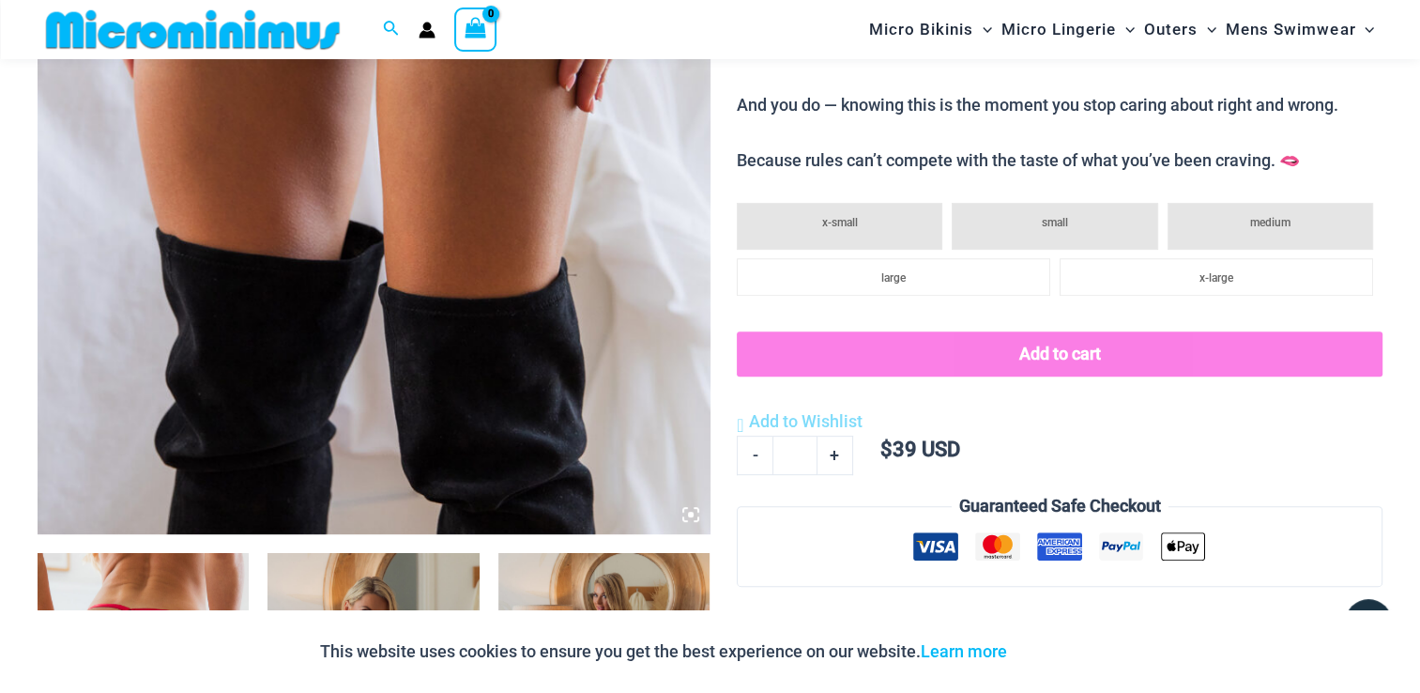
scroll to position [39, 0]
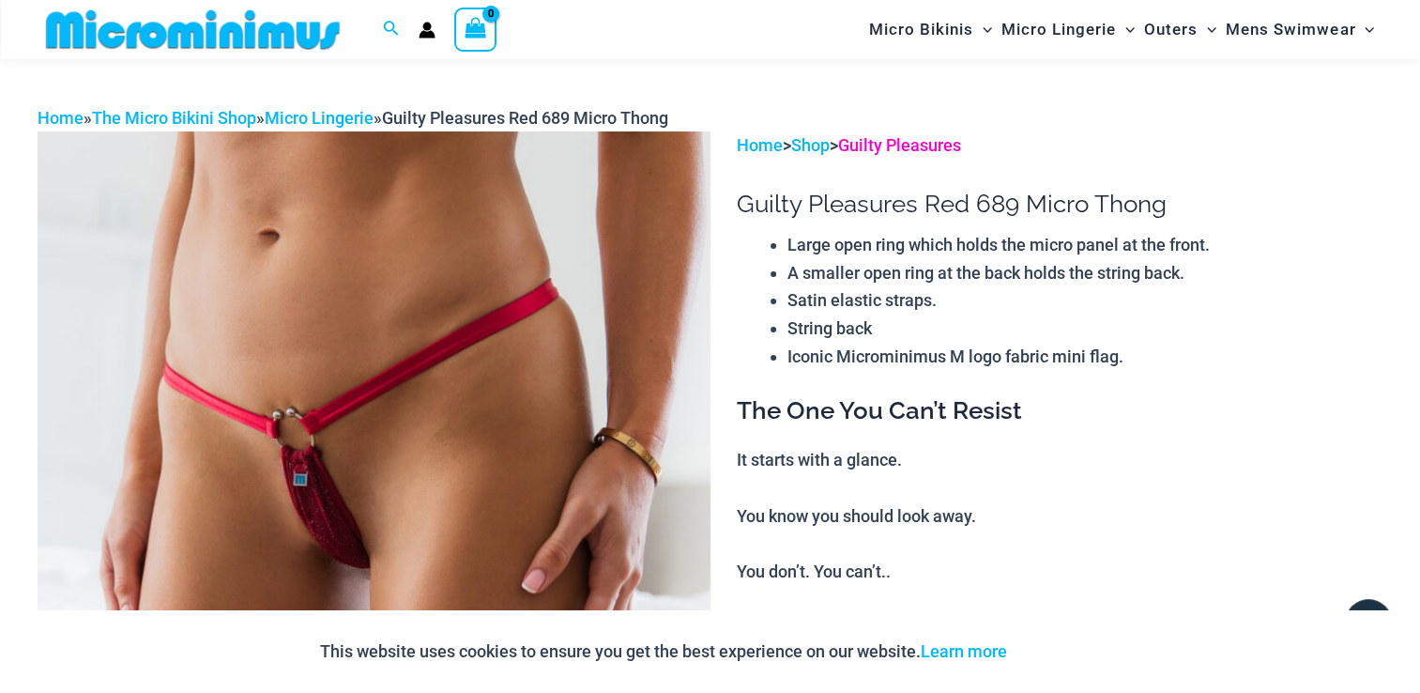
click at [876, 151] on link "Guilty Pleasures" at bounding box center [899, 145] width 123 height 20
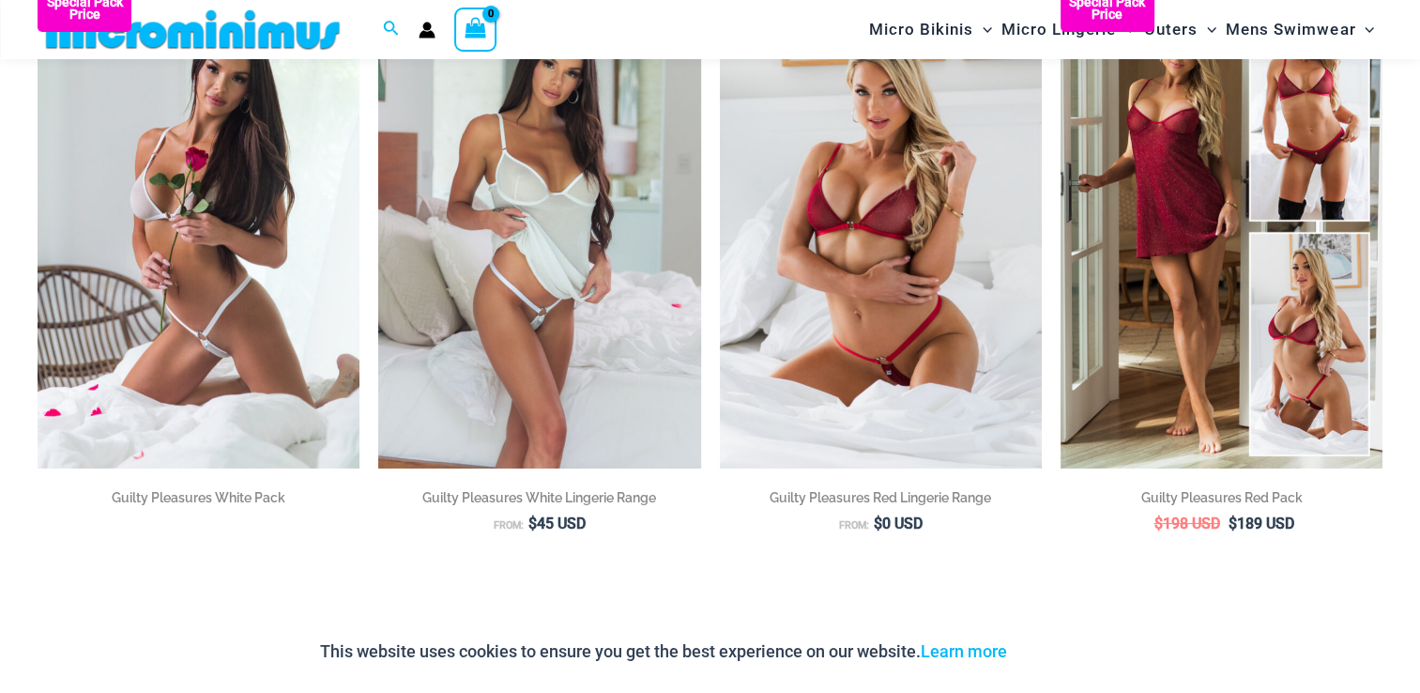
scroll to position [271, 0]
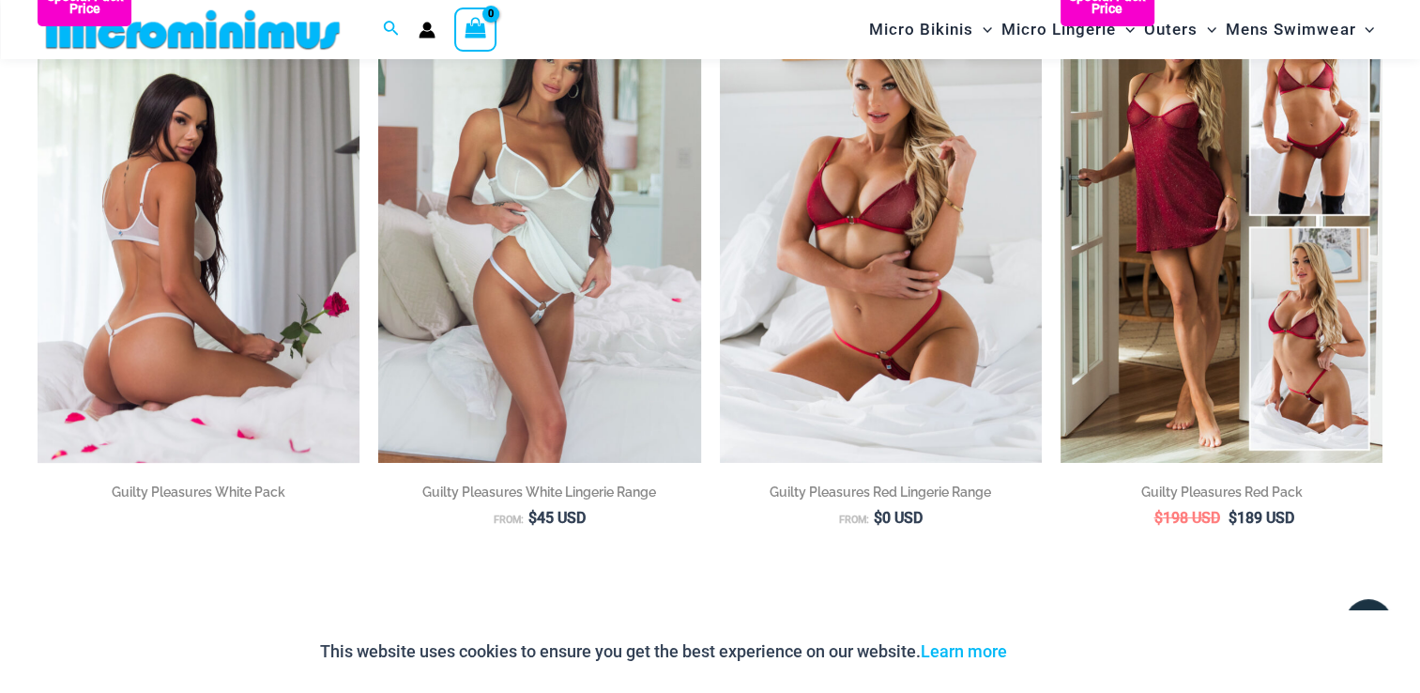
click at [218, 282] on img at bounding box center [199, 220] width 322 height 483
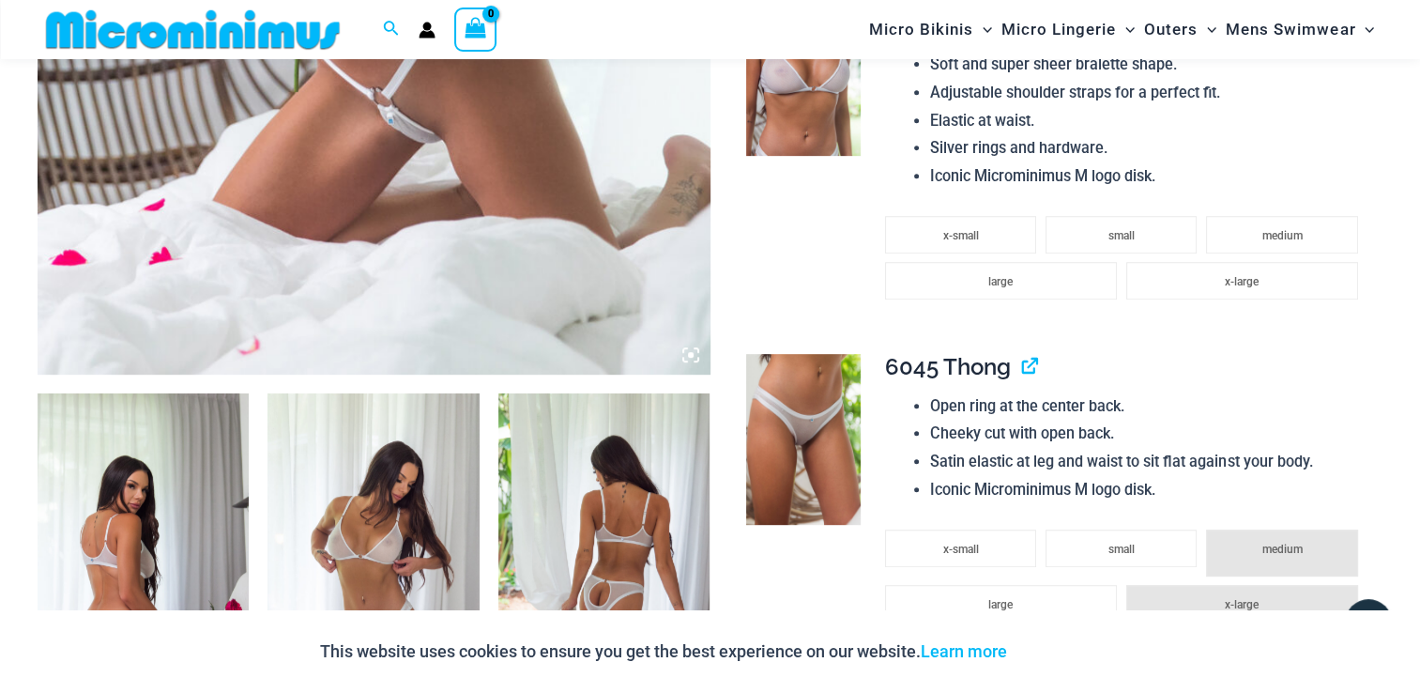
scroll to position [813, 0]
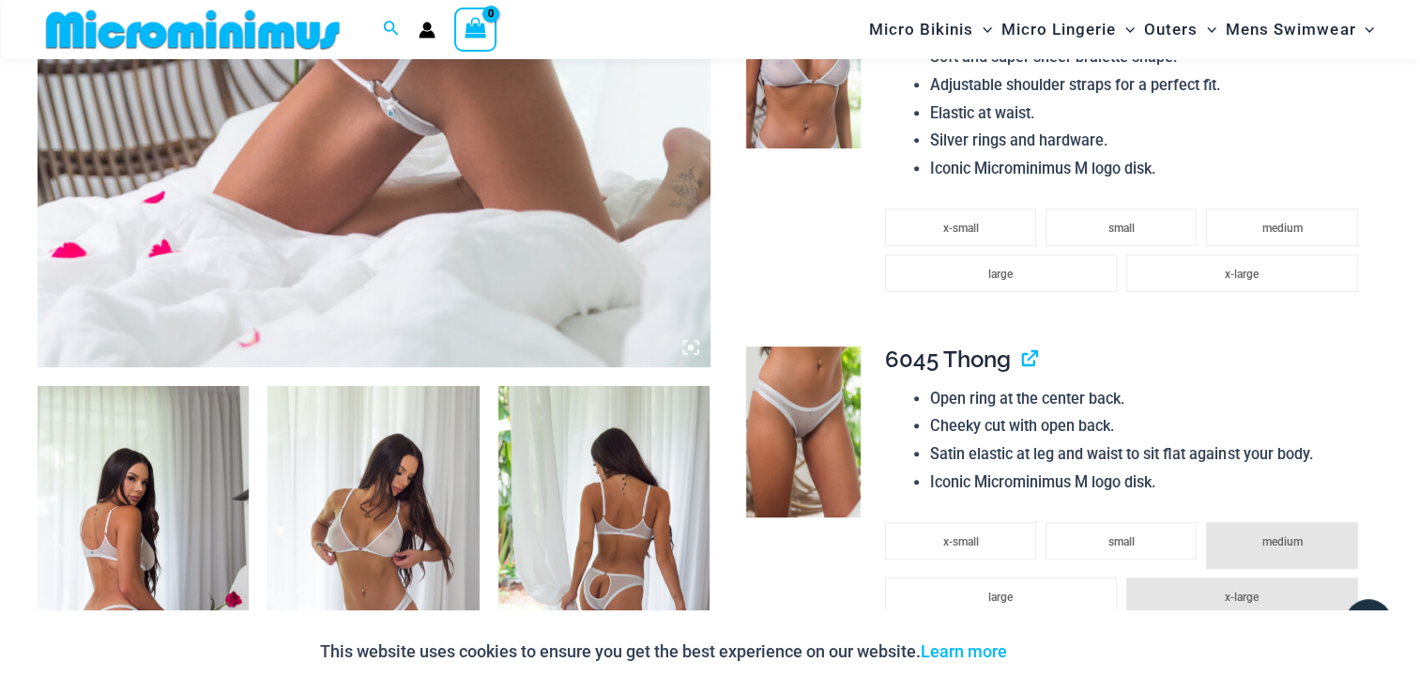
click at [1415, 680] on div "This website uses cookies to ensure you get the best experience on our website.…" at bounding box center [710, 651] width 1420 height 83
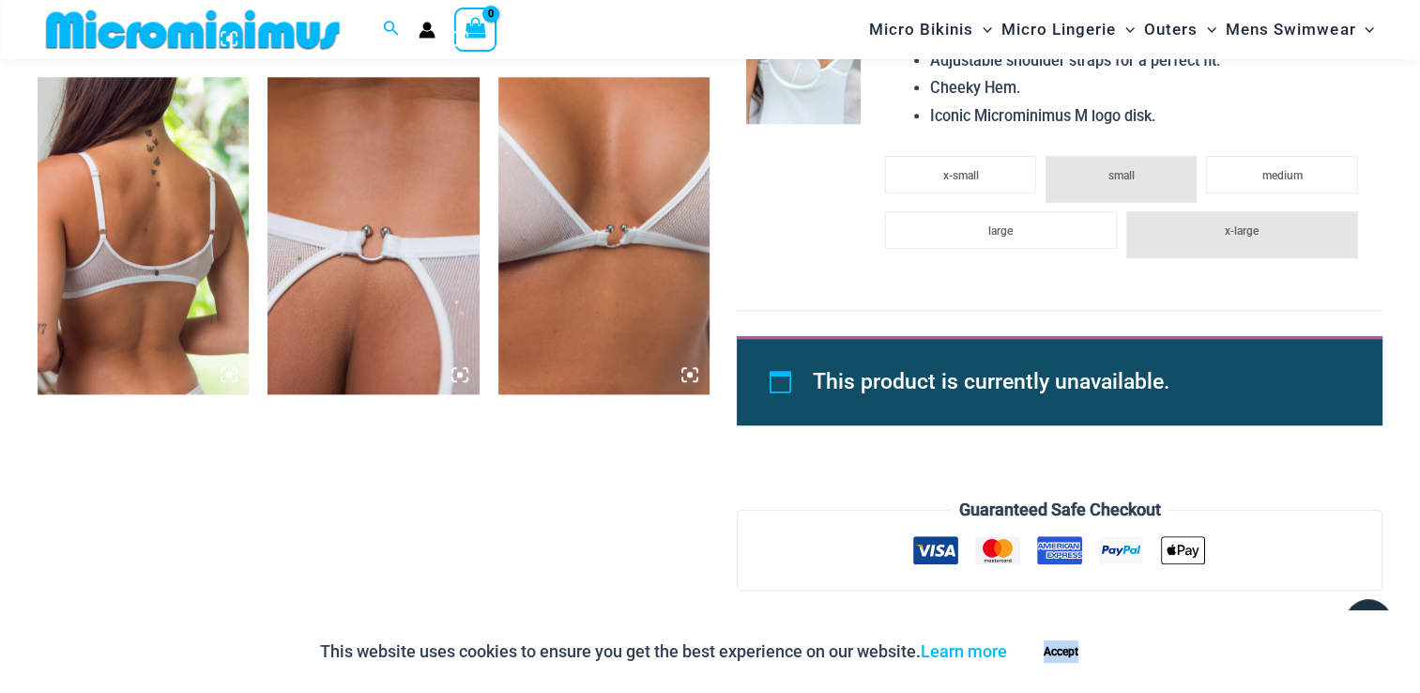
scroll to position [1188, 0]
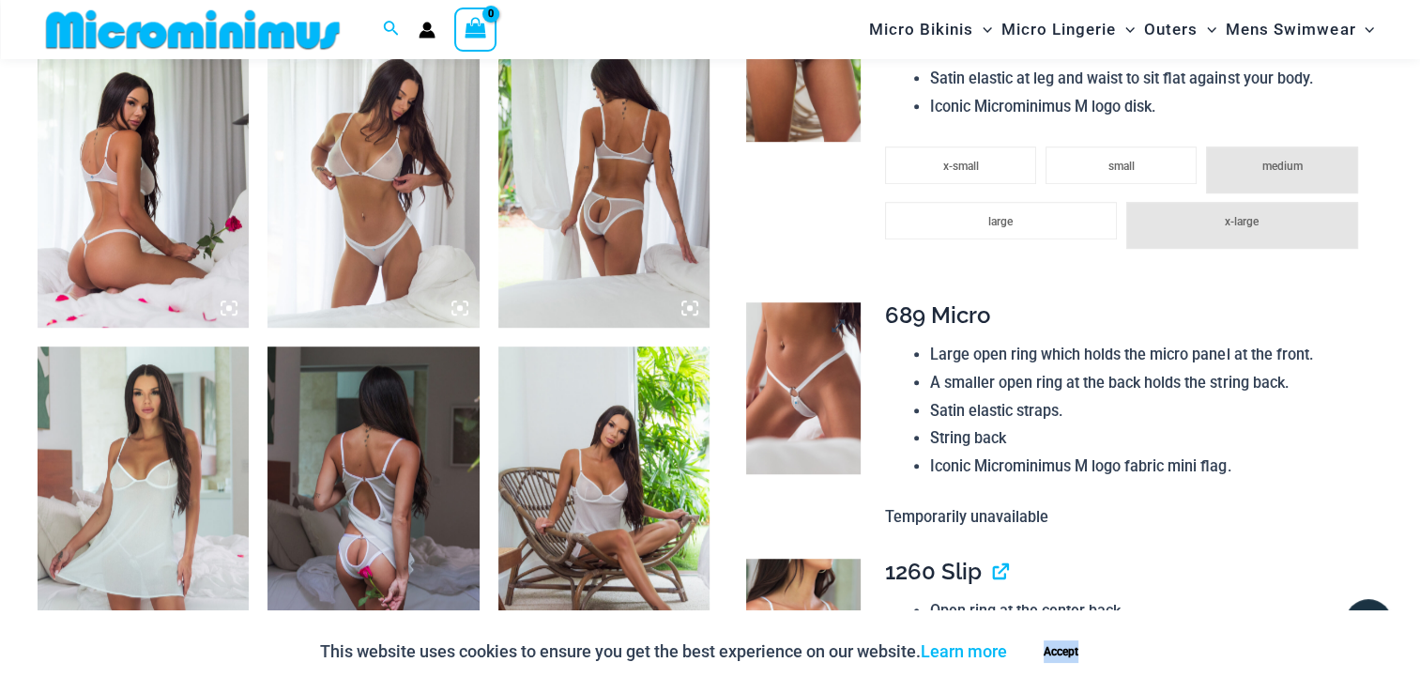
click at [789, 377] on img at bounding box center [803, 387] width 114 height 171
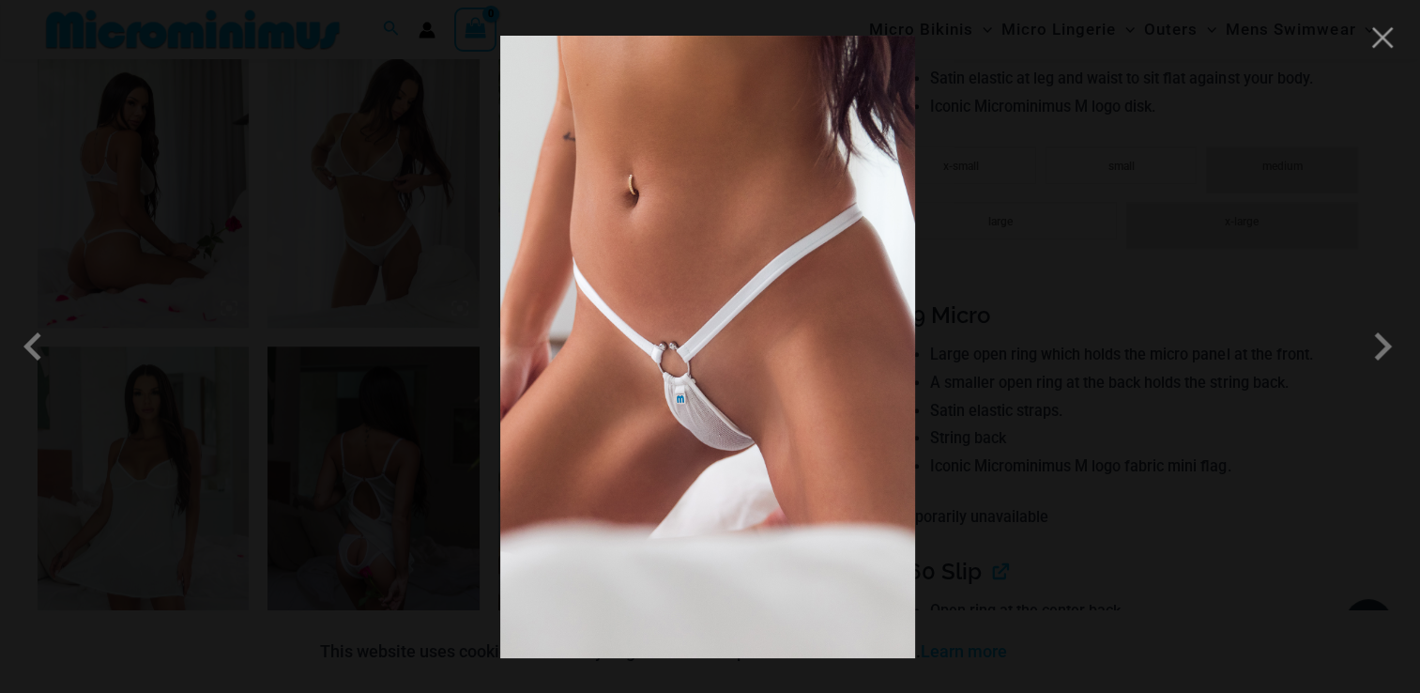
click at [1384, 54] on div at bounding box center [710, 346] width 1420 height 693
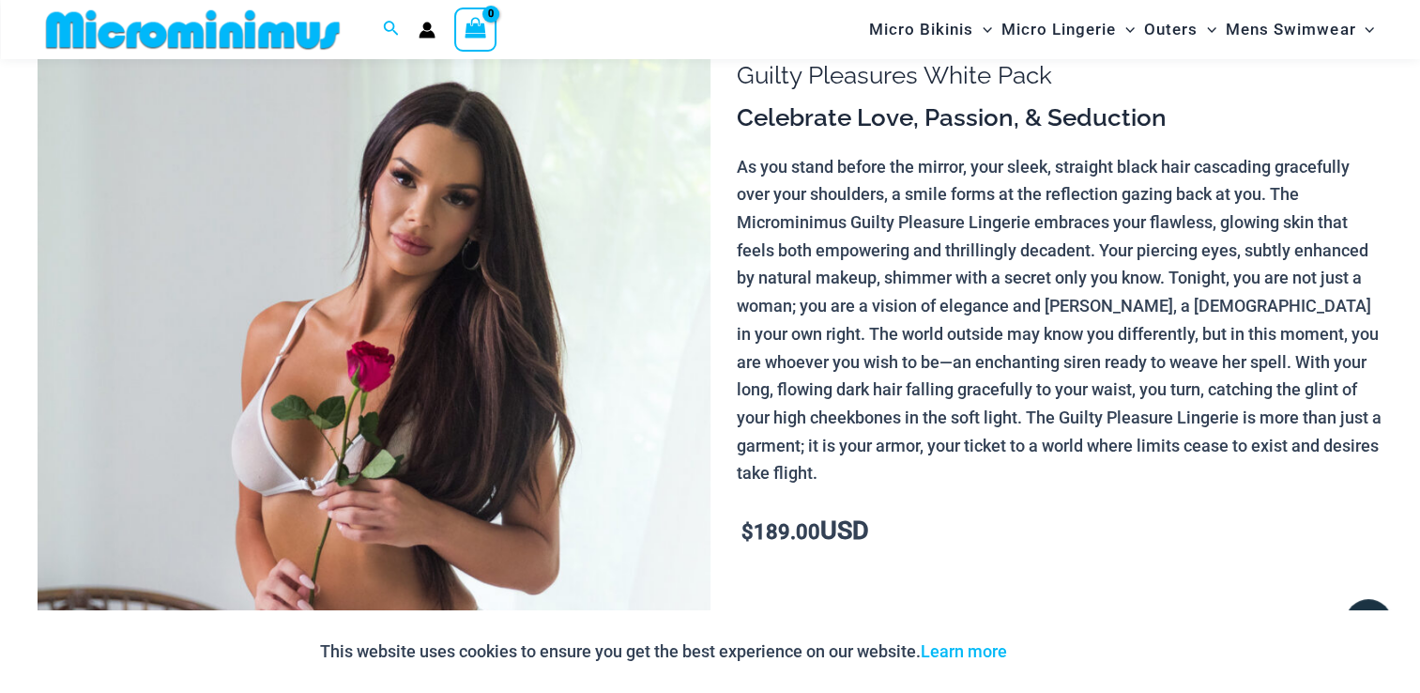
scroll to position [0, 0]
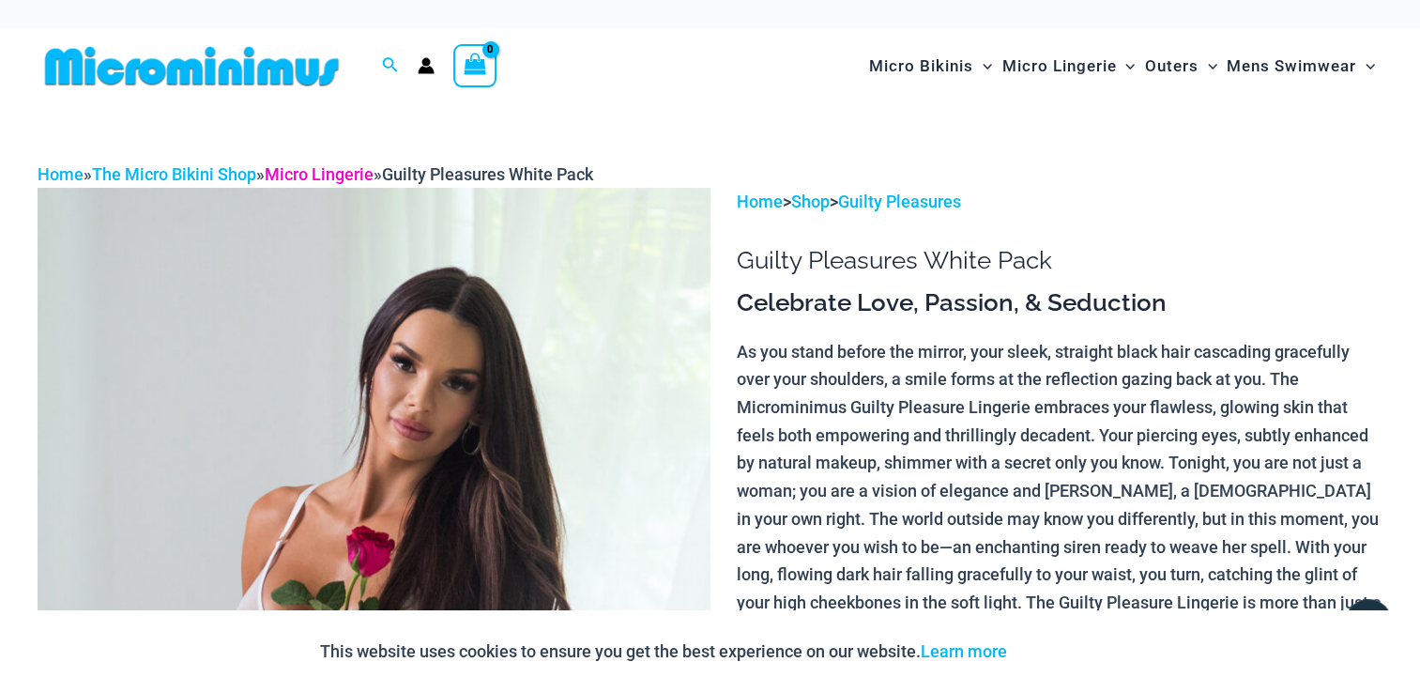
click at [331, 173] on link "Micro Lingerie" at bounding box center [319, 174] width 109 height 20
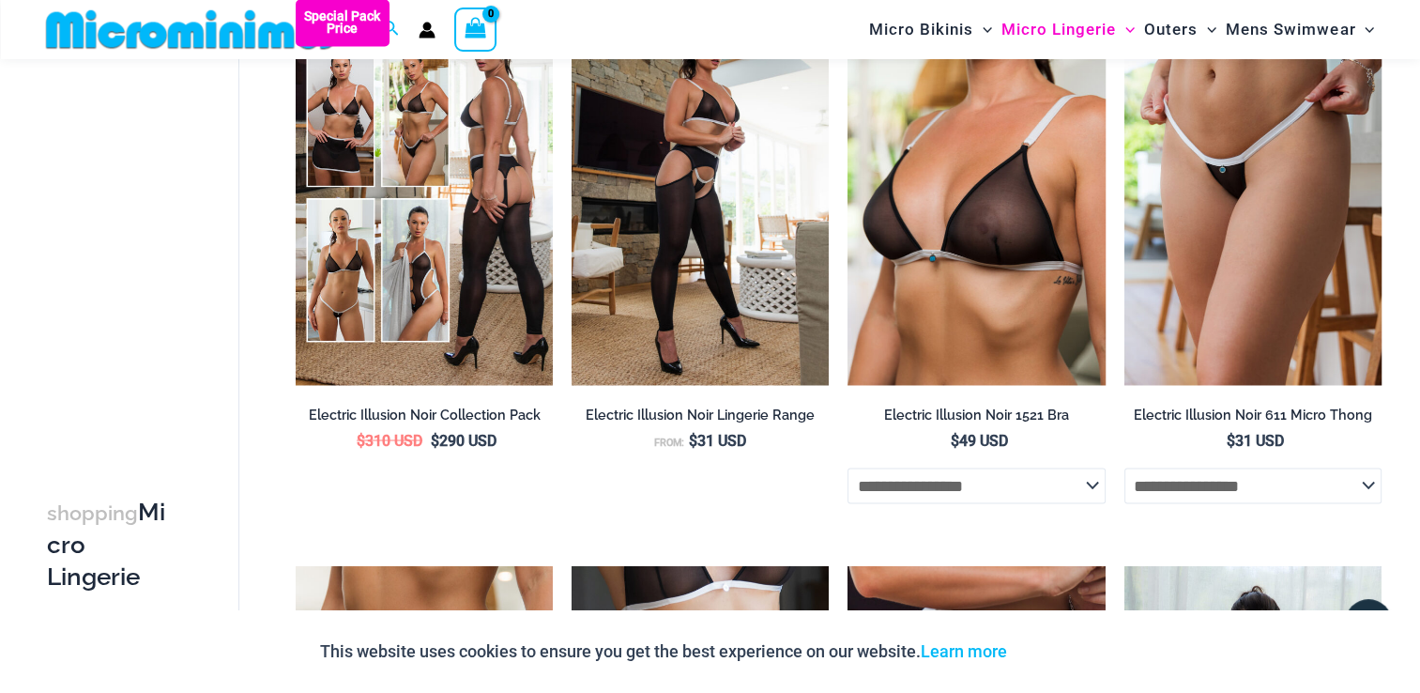
scroll to position [3070, 0]
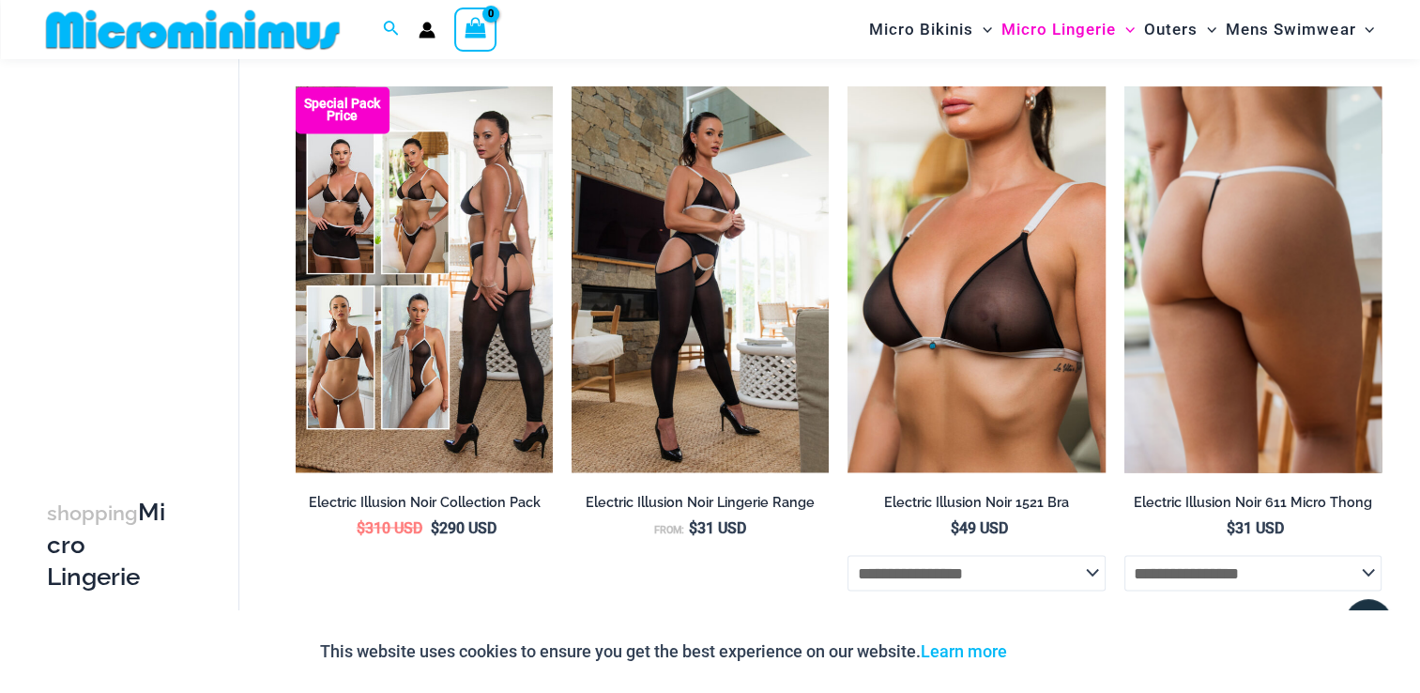
click at [1170, 280] on img at bounding box center [1252, 279] width 257 height 386
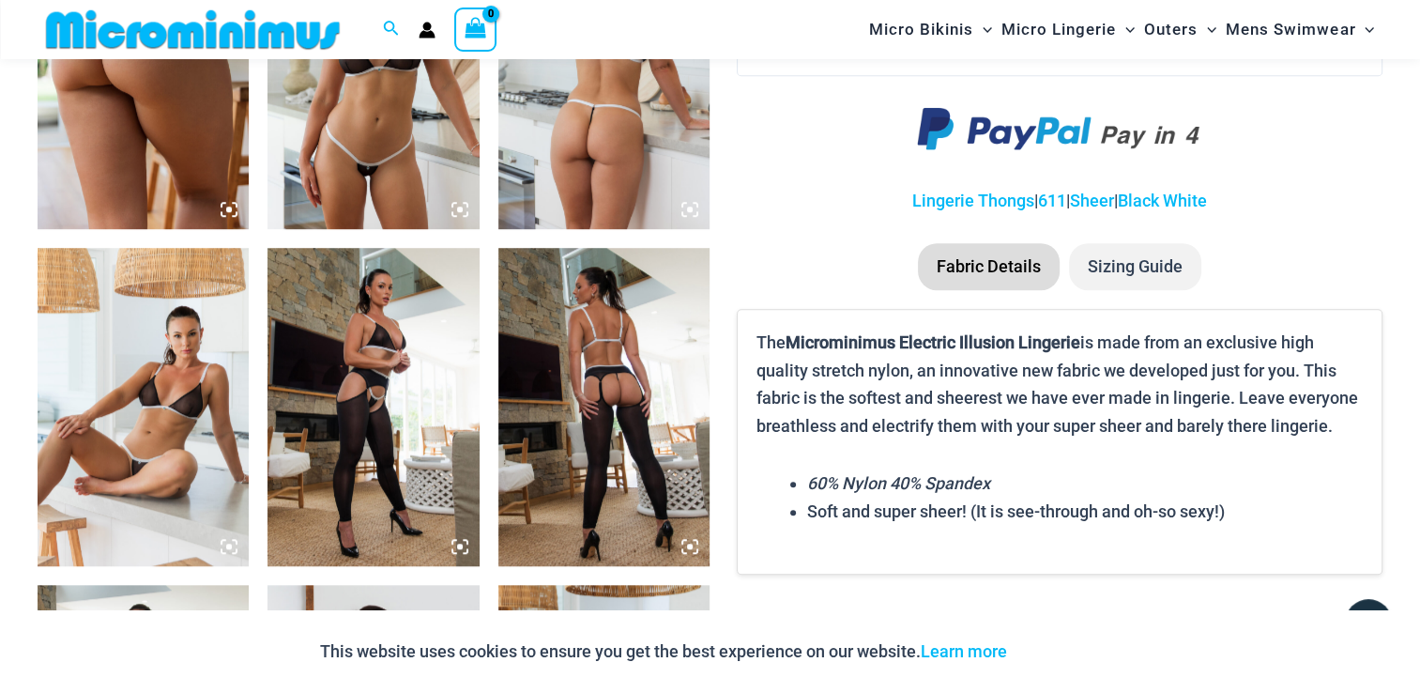
scroll to position [1892, 0]
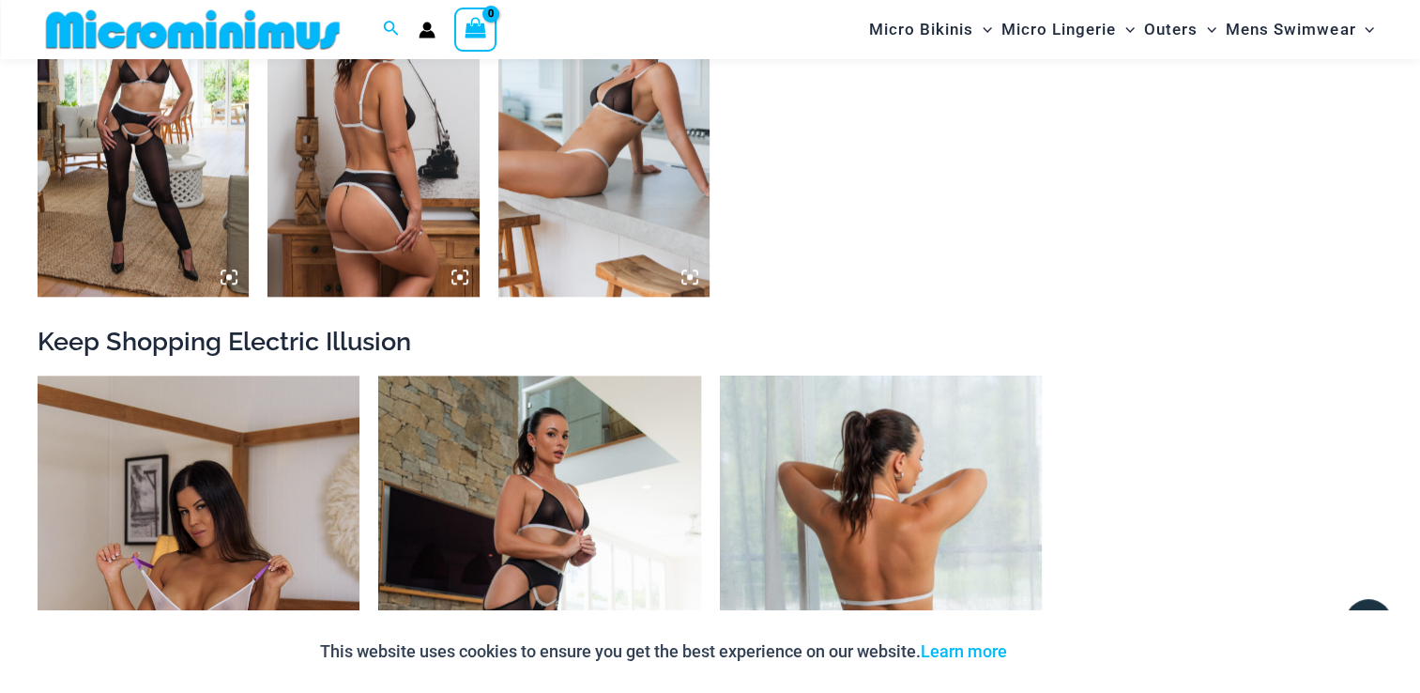
click at [871, 531] on img at bounding box center [881, 616] width 322 height 483
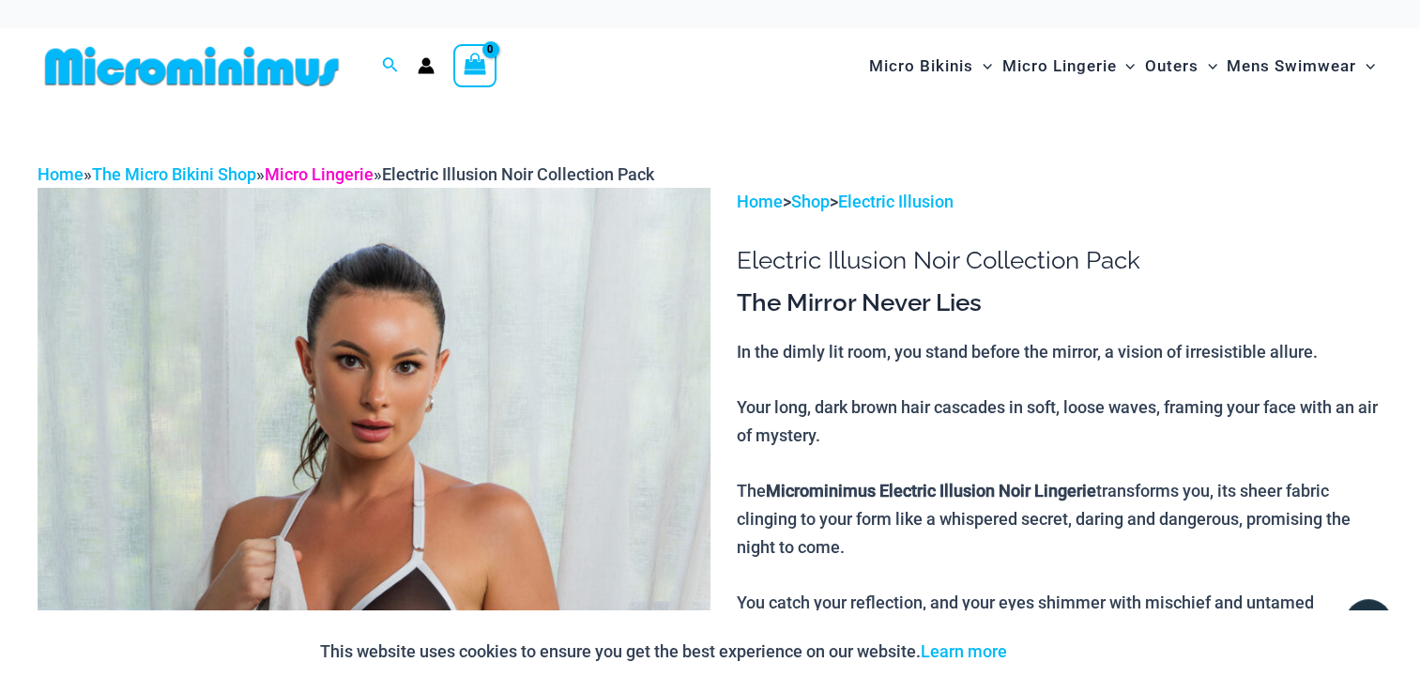
click at [318, 182] on link "Micro Lingerie" at bounding box center [319, 174] width 109 height 20
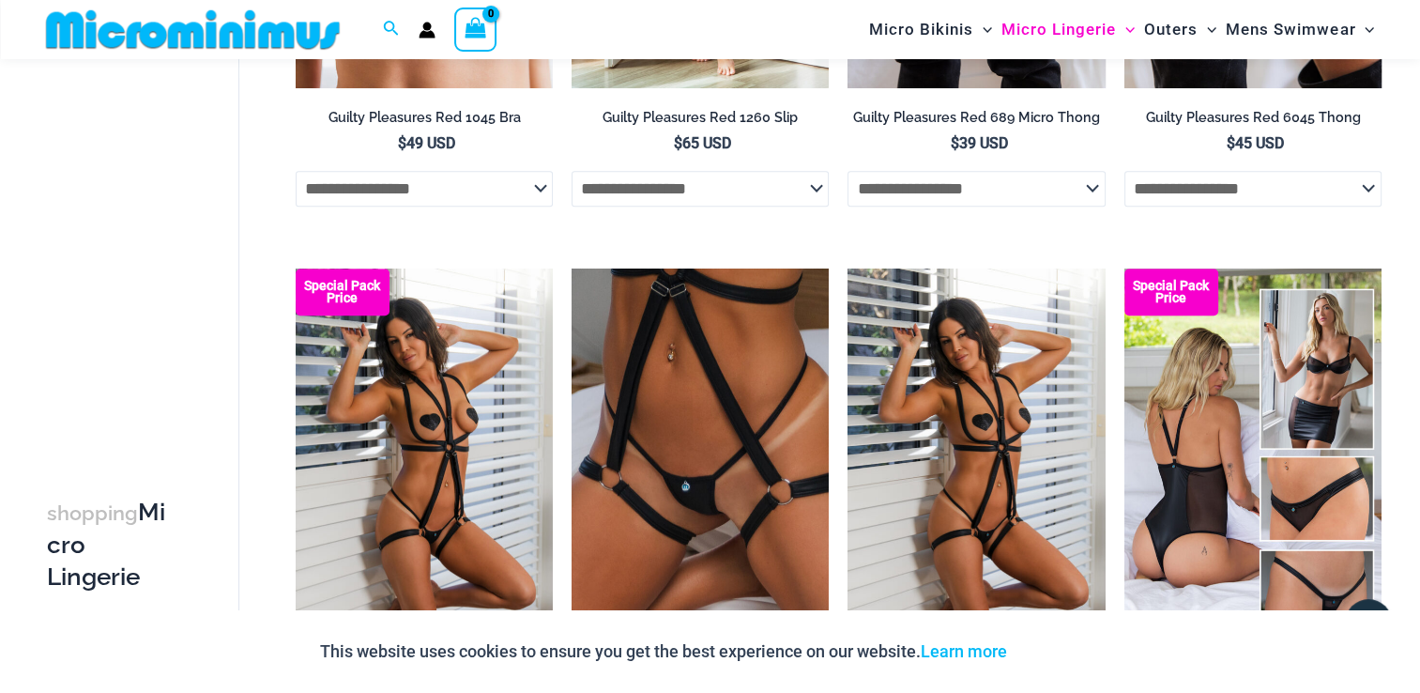
scroll to position [1773, 0]
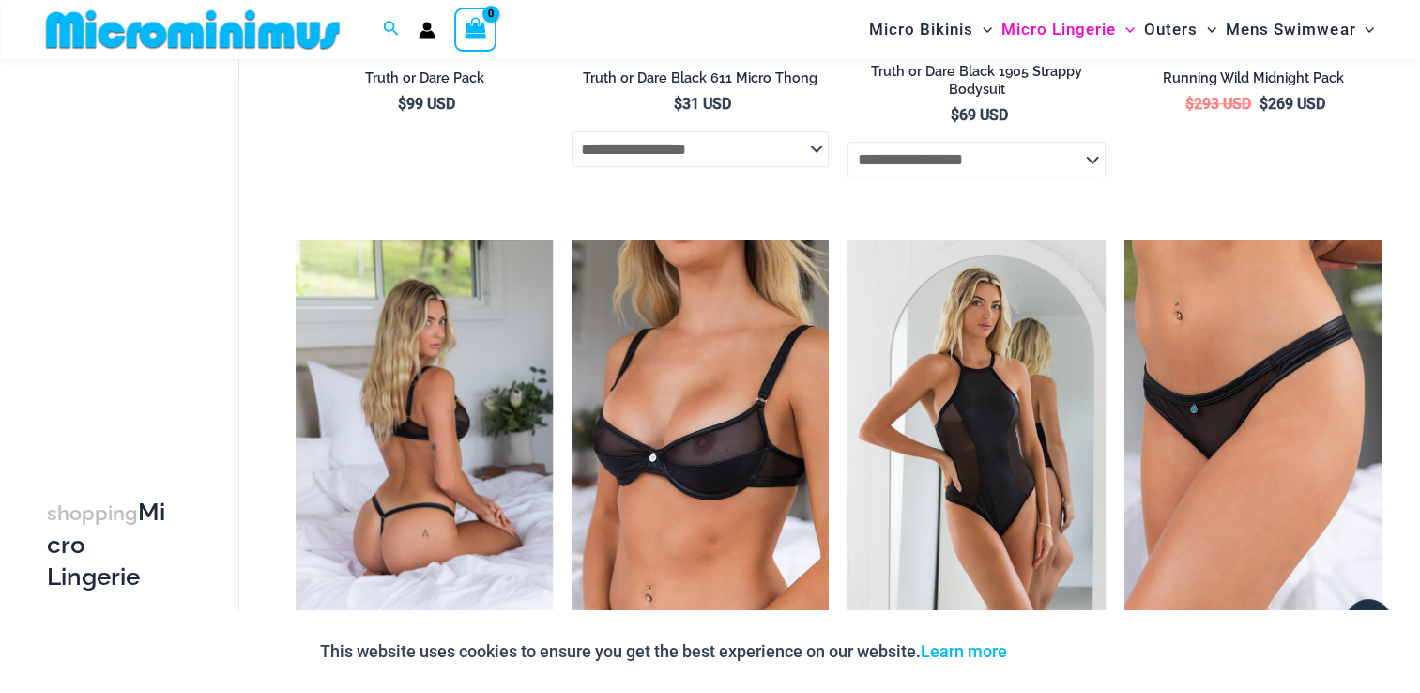
click at [394, 428] on img at bounding box center [424, 433] width 257 height 386
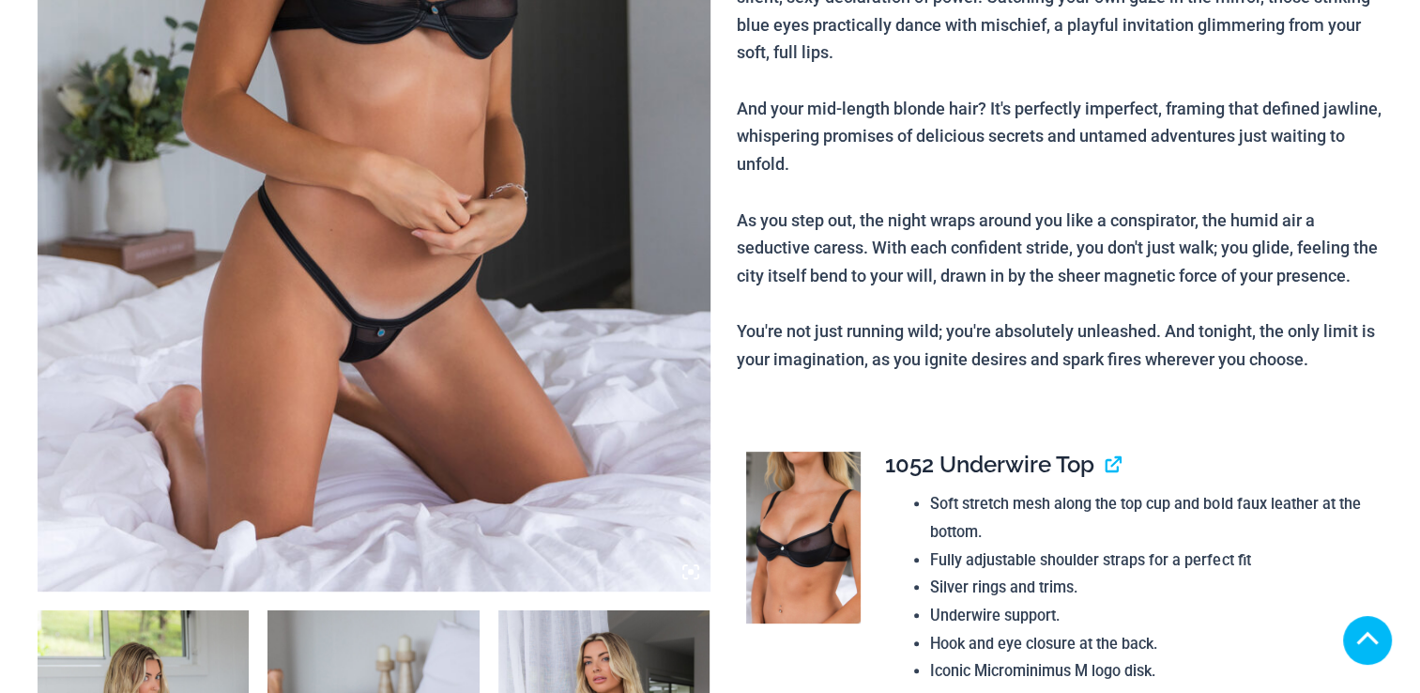
scroll to position [1212, 0]
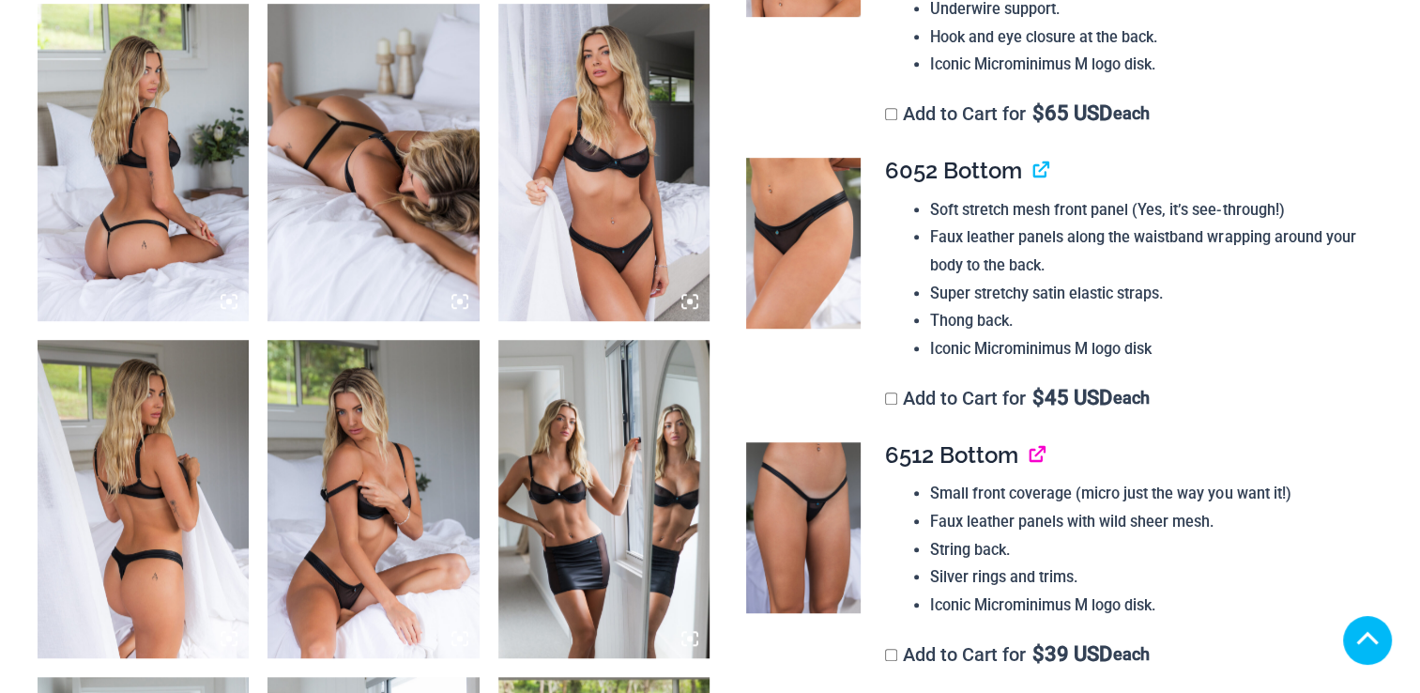
click at [1030, 449] on link "View product" at bounding box center [1030, 454] width 0 height 27
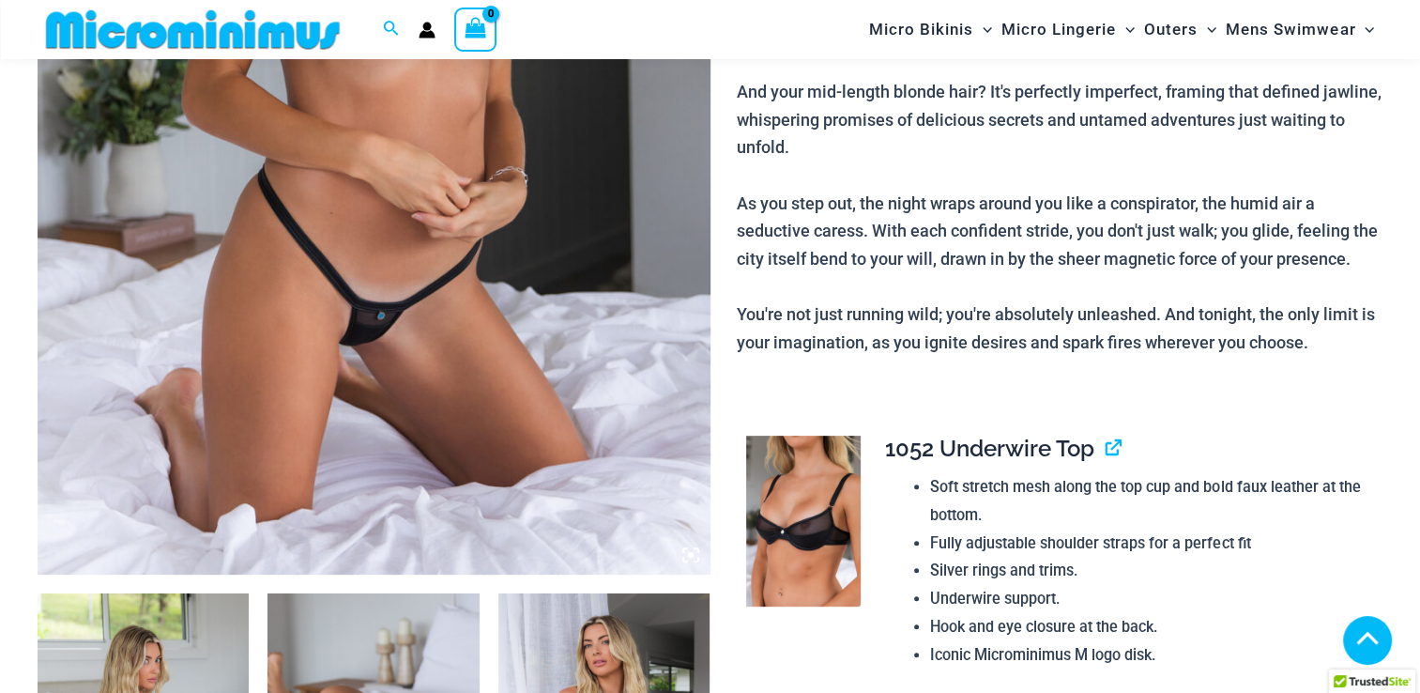
scroll to position [0, 0]
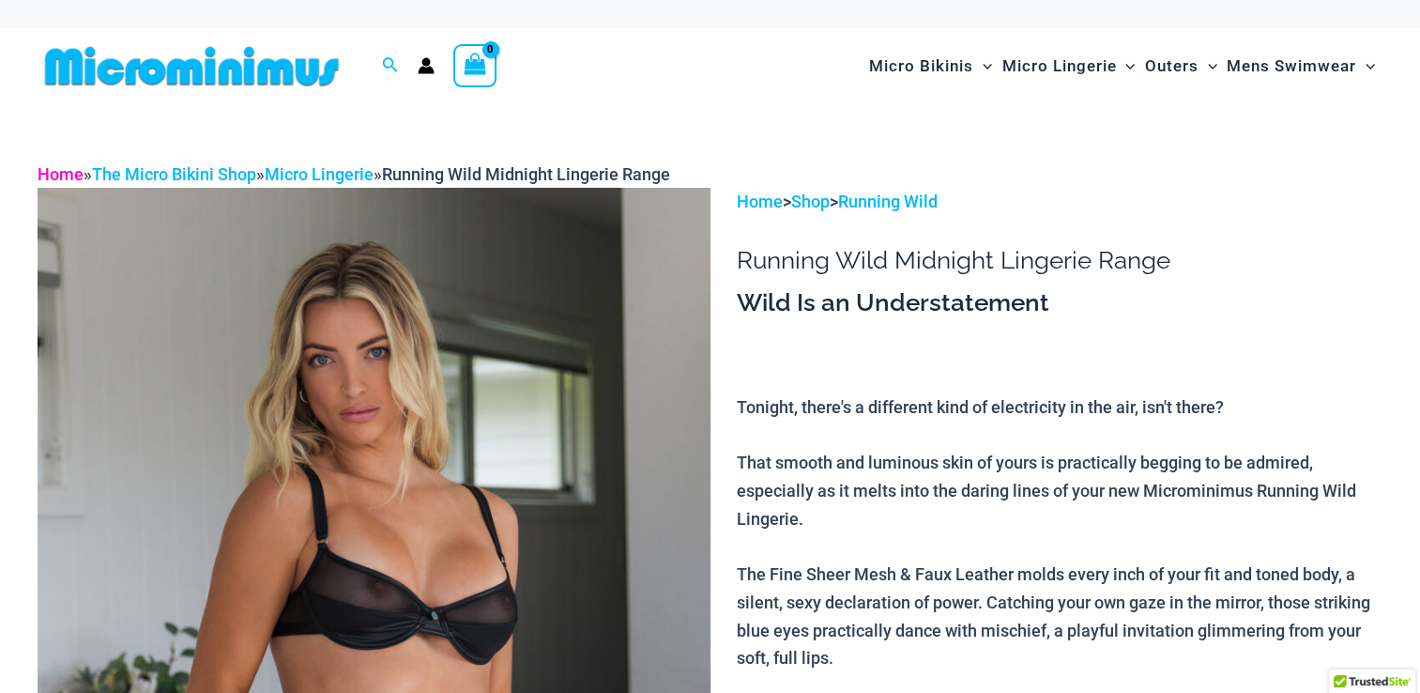
click at [70, 178] on link "Home" at bounding box center [61, 174] width 46 height 20
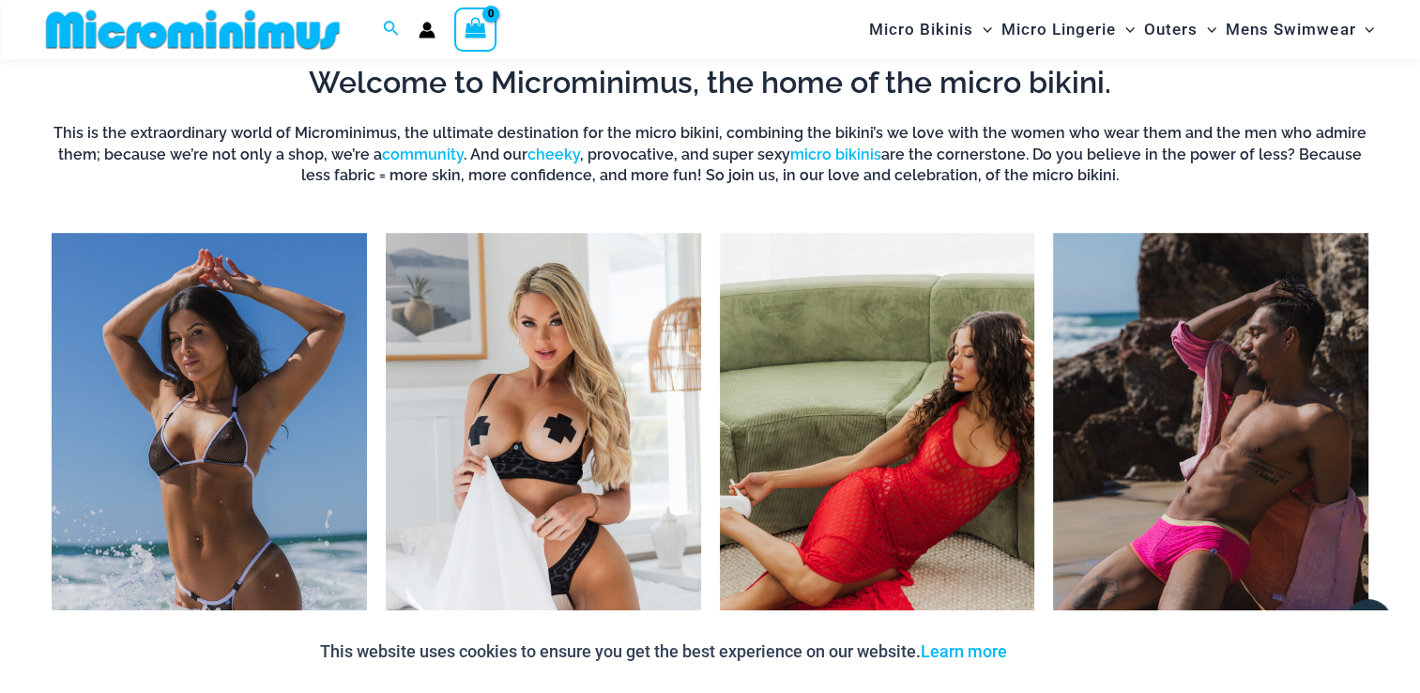
scroll to position [1250, 0]
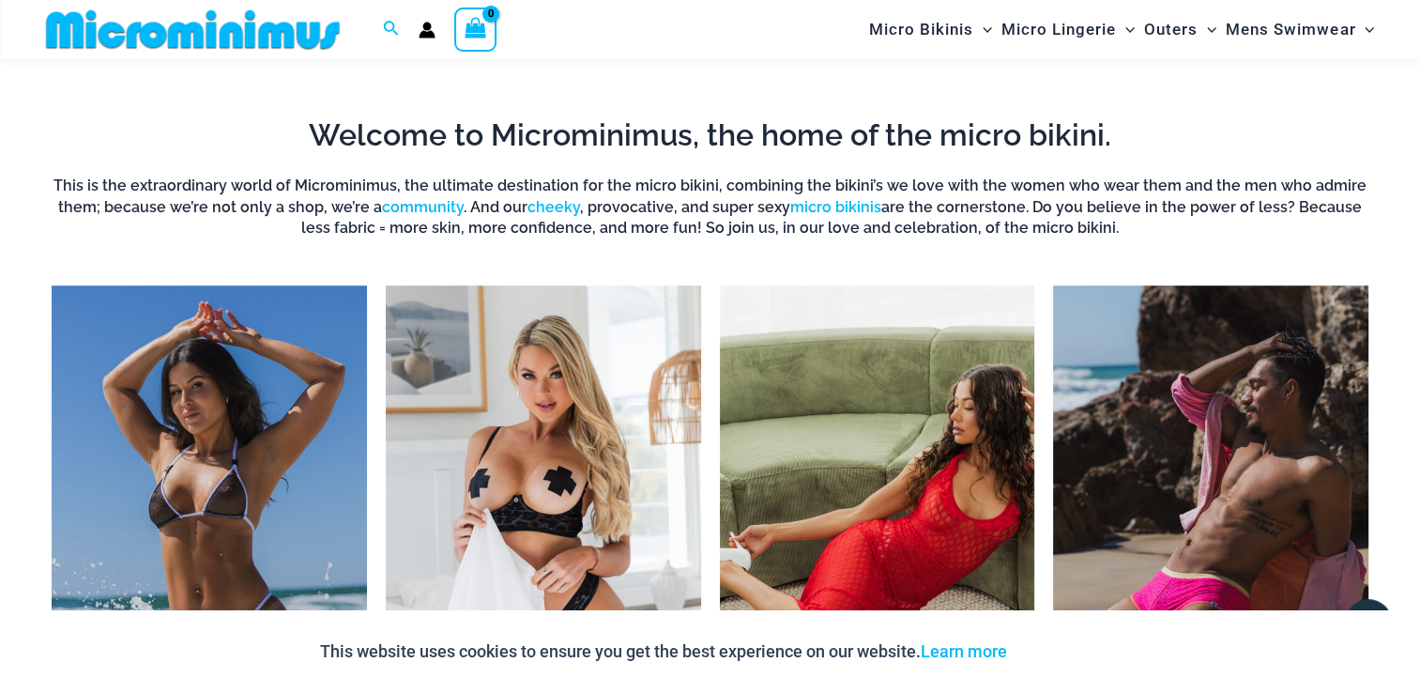
click at [1177, 528] on img "Visit product category Mens Swimwear" at bounding box center [1210, 528] width 315 height 486
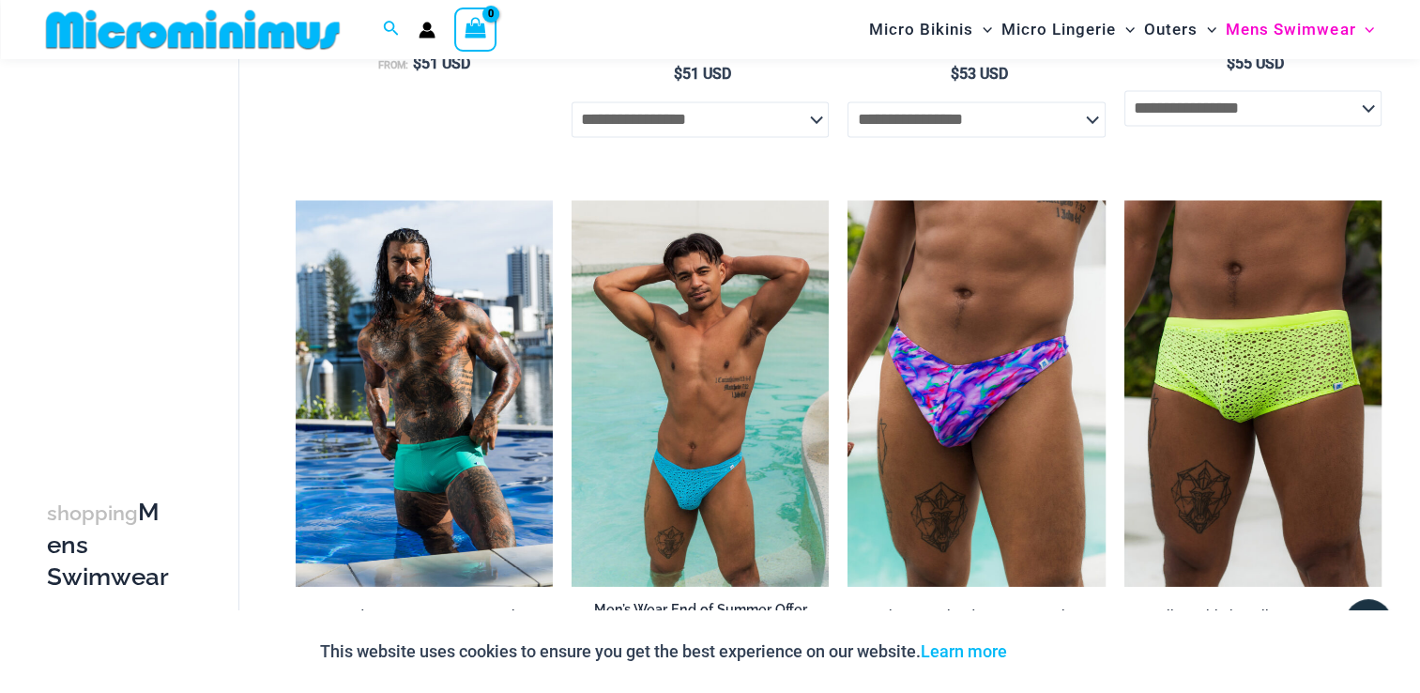
scroll to position [3619, 0]
